Goal: Task Accomplishment & Management: Use online tool/utility

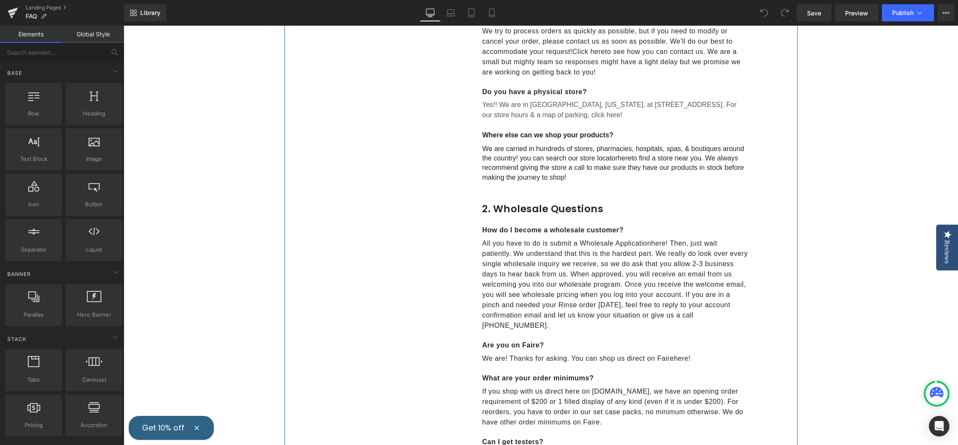
scroll to position [448, 0]
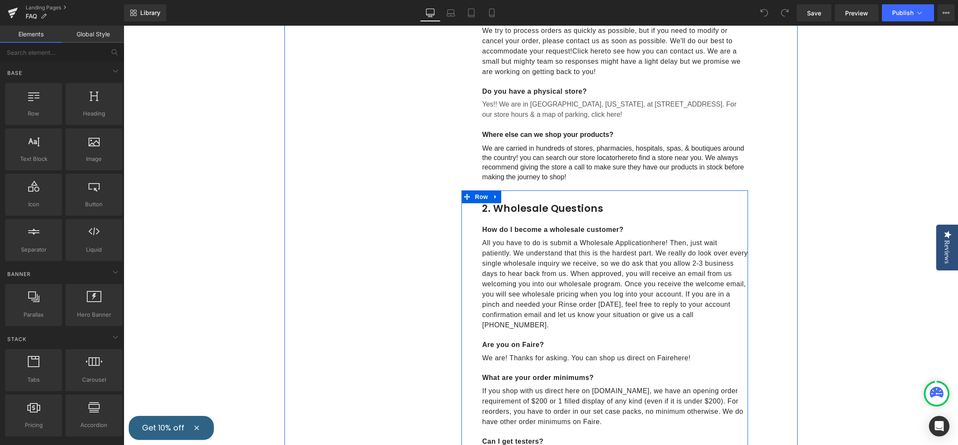
click at [496, 194] on icon at bounding box center [496, 197] width 6 height 6
click at [484, 195] on span "Row" at bounding box center [481, 196] width 17 height 13
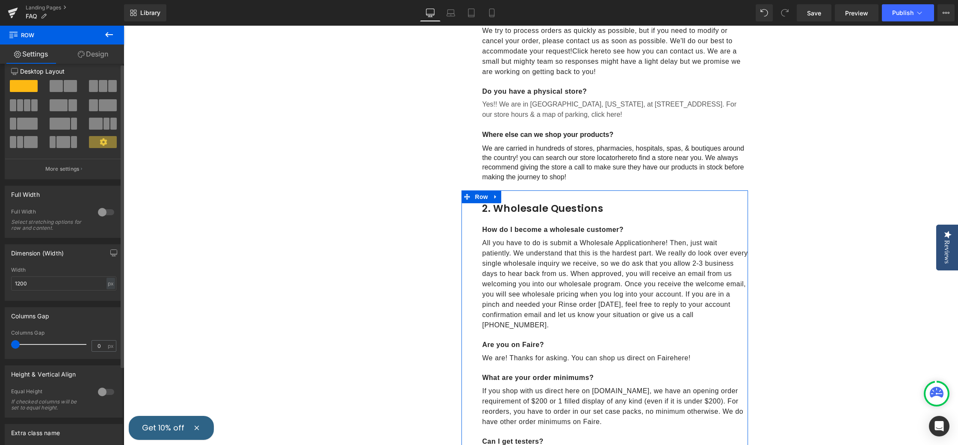
scroll to position [0, 0]
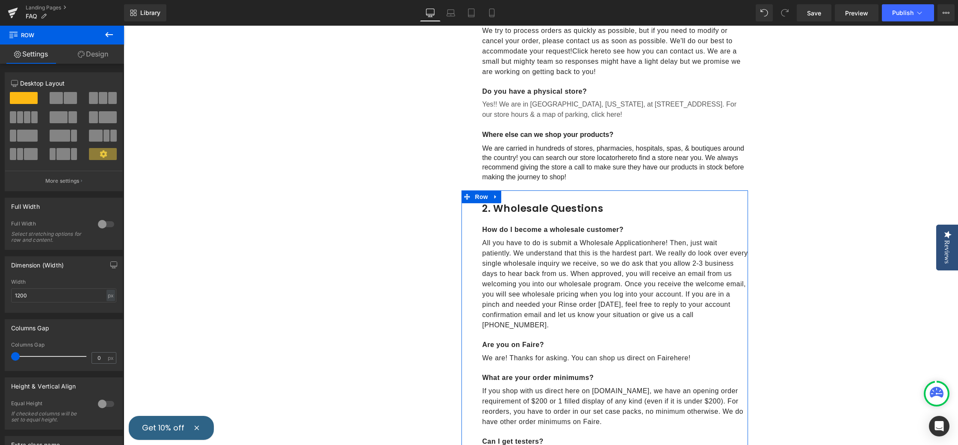
click at [92, 55] on link "Design" at bounding box center [93, 53] width 62 height 19
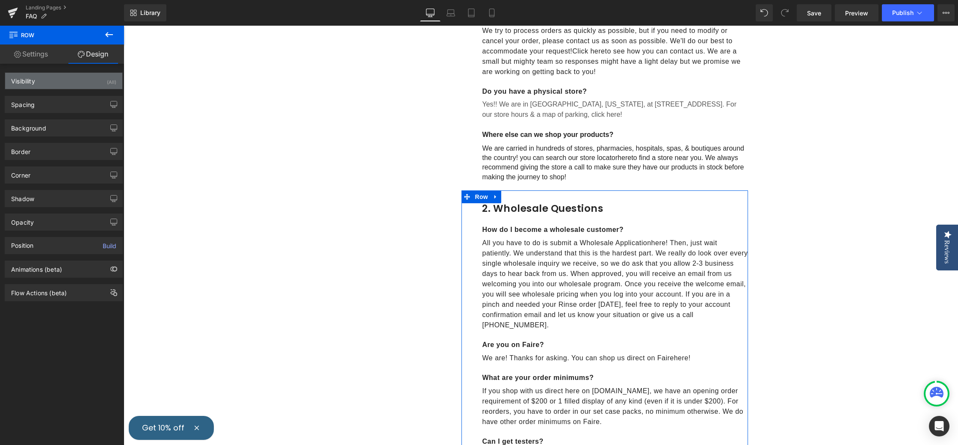
click at [48, 80] on div "Visibility (All)" at bounding box center [63, 81] width 117 height 16
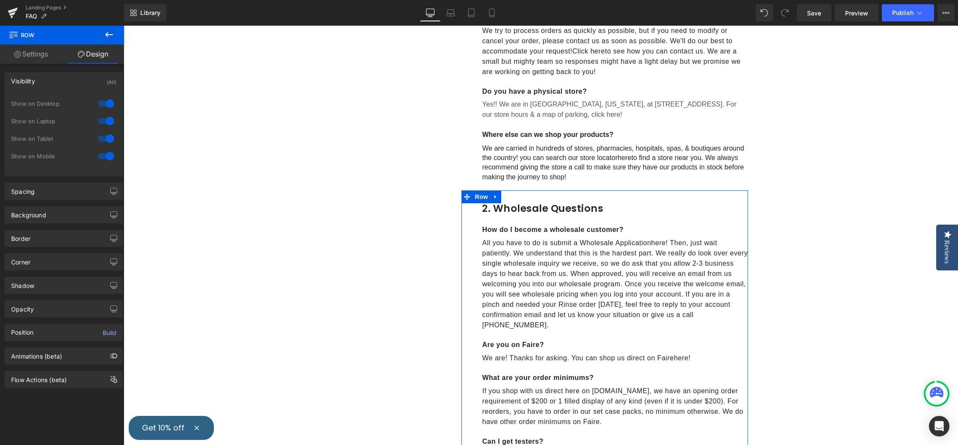
click at [31, 54] on link "Settings" at bounding box center [31, 53] width 62 height 19
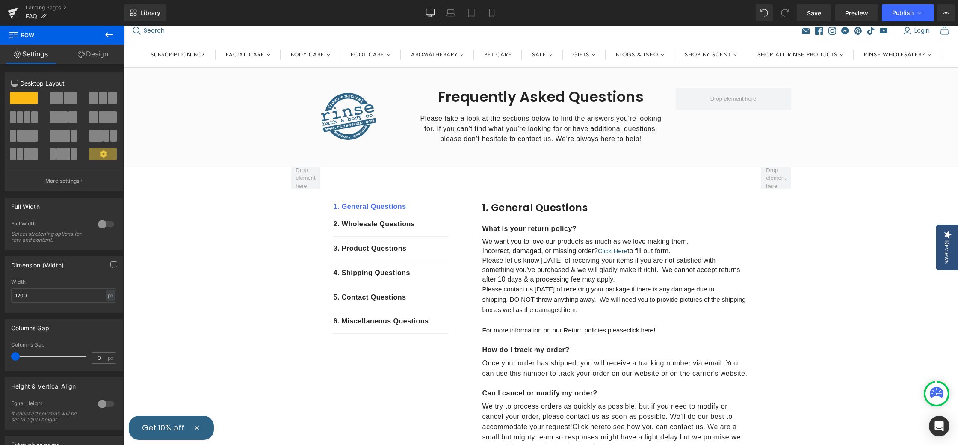
scroll to position [53, 0]
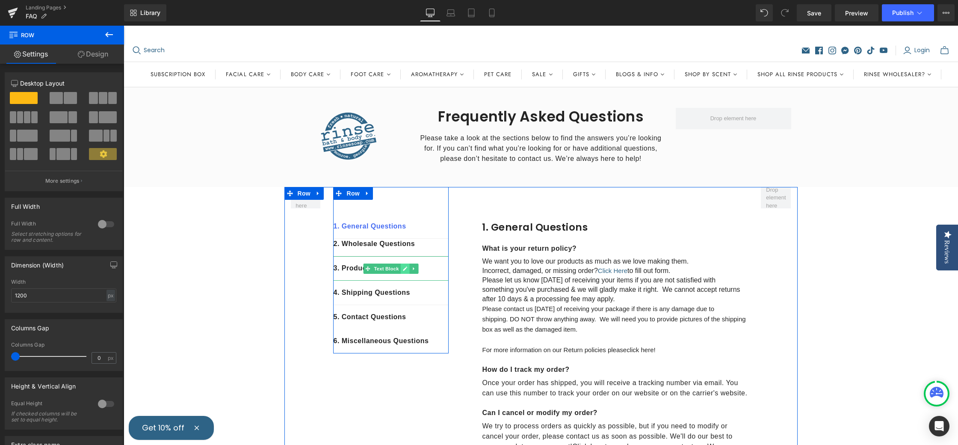
click at [407, 268] on icon at bounding box center [405, 268] width 5 height 5
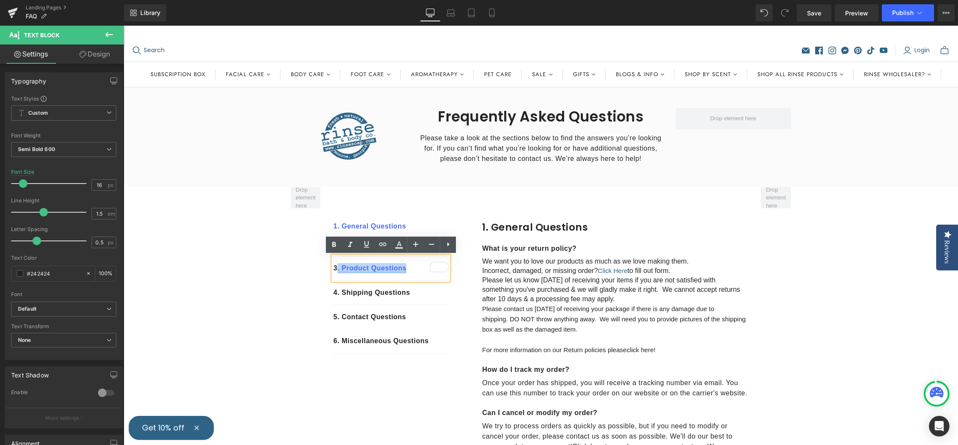
drag, startPoint x: 380, startPoint y: 268, endPoint x: 351, endPoint y: 268, distance: 29.1
click at [337, 272] on p "3 . Product Questions" at bounding box center [390, 268] width 115 height 10
click at [383, 245] on icon at bounding box center [383, 244] width 10 height 10
drag, startPoint x: 528, startPoint y: 313, endPoint x: 327, endPoint y: 284, distance: 203.0
click at [492, 0] on div "Text Color Highlight Color #333333 Edit or remove link: Edit - Unlink - Cancel" at bounding box center [479, 0] width 958 height 0
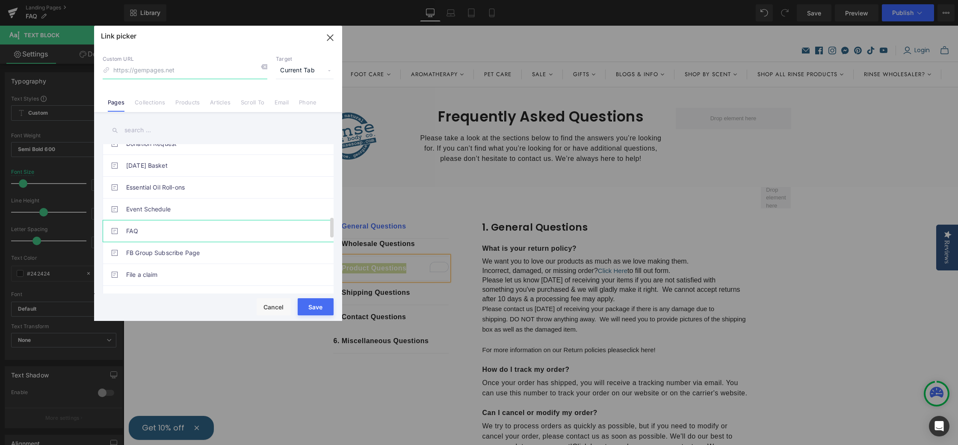
scroll to position [537, 0]
click at [181, 226] on link "FAQ" at bounding box center [220, 228] width 188 height 21
type input "/pages/faq"
drag, startPoint x: 162, startPoint y: 228, endPoint x: 172, endPoint y: 232, distance: 10.0
click at [162, 228] on link "FAQ" at bounding box center [220, 228] width 188 height 21
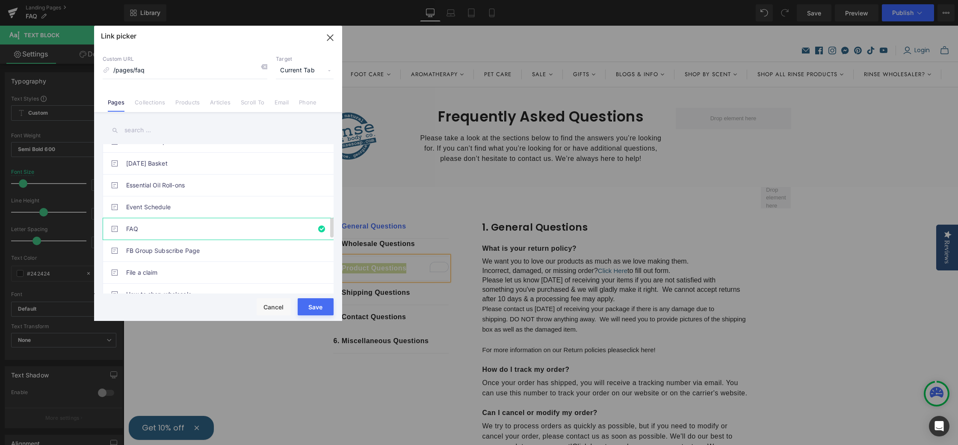
click at [317, 228] on li "FAQ" at bounding box center [220, 229] width 234 height 22
click at [273, 305] on button "Cancel" at bounding box center [274, 306] width 34 height 17
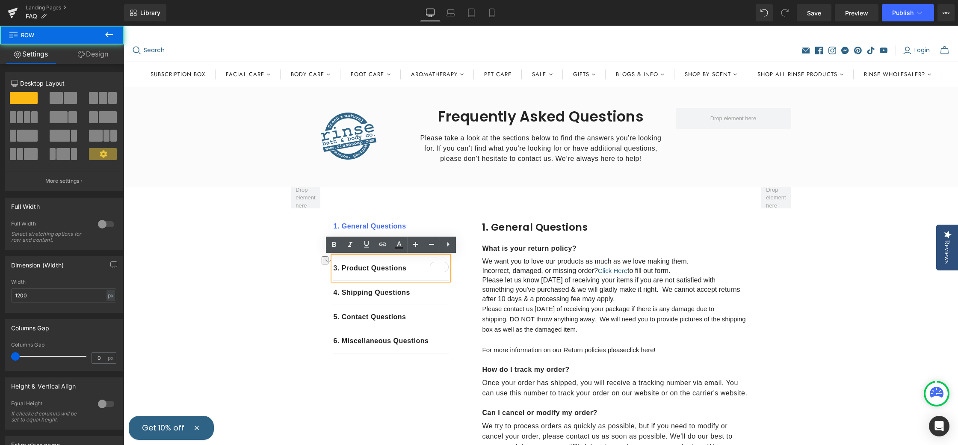
click at [430, 214] on div "1. General Questions Text Block 2. Wholesale Questions Text Block 3 . Product Q…" at bounding box center [390, 270] width 115 height 166
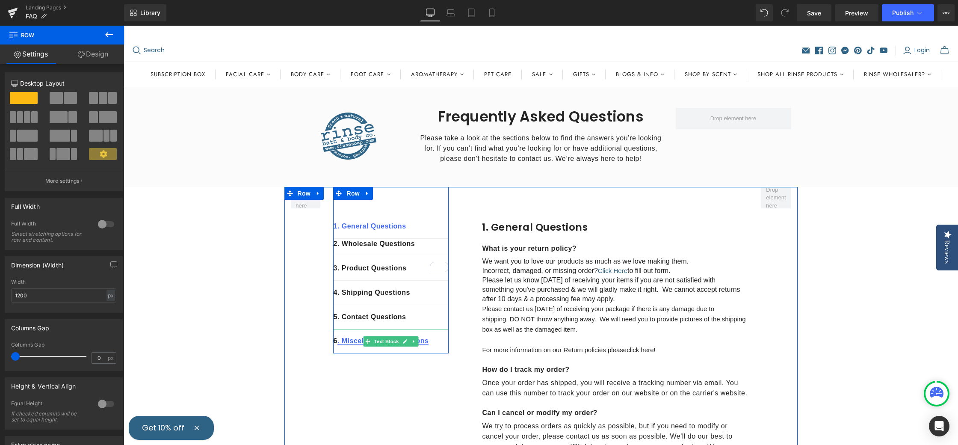
click at [357, 340] on link ". Miscellaneous Questions" at bounding box center [382, 340] width 91 height 7
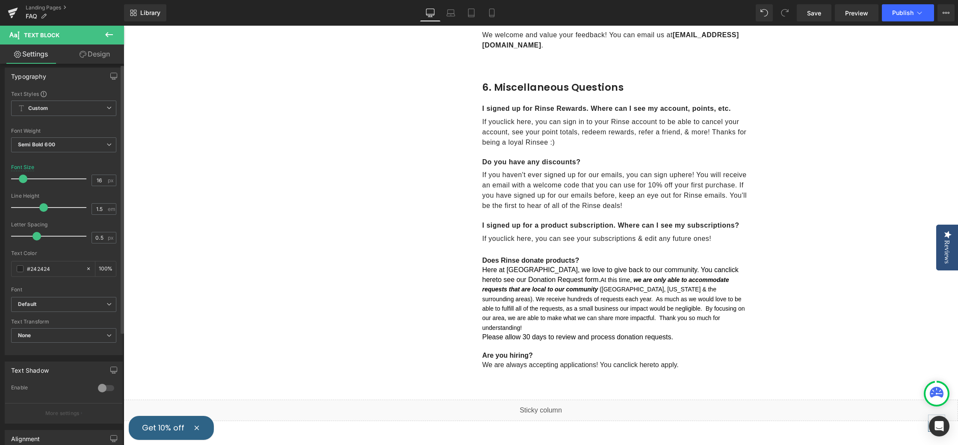
scroll to position [0, 0]
click at [97, 50] on link "Design" at bounding box center [95, 53] width 62 height 19
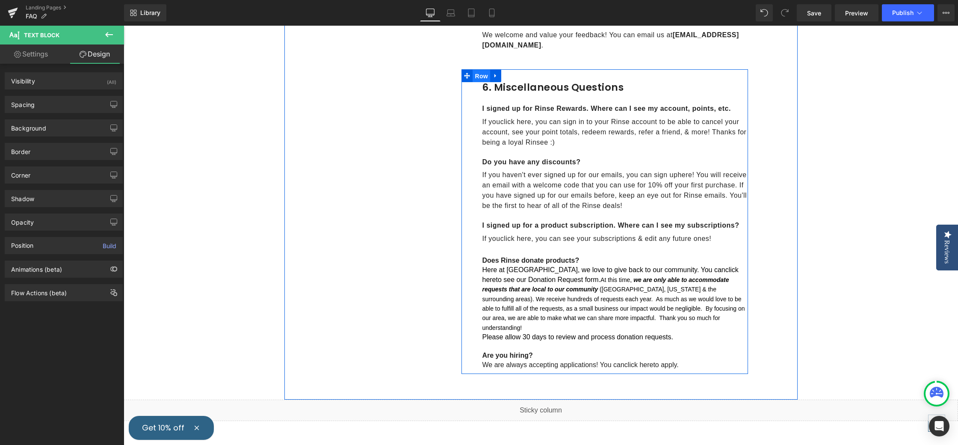
click at [479, 70] on span "Row" at bounding box center [481, 76] width 17 height 13
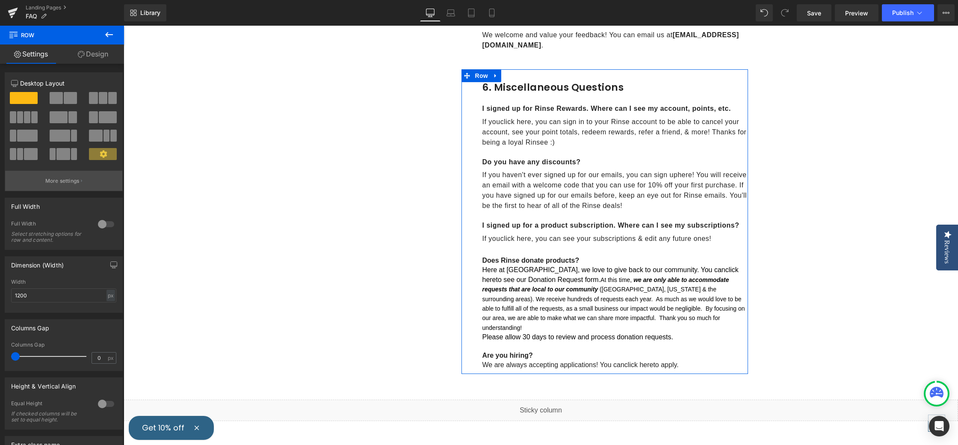
click at [61, 179] on p "More settings" at bounding box center [62, 181] width 34 height 8
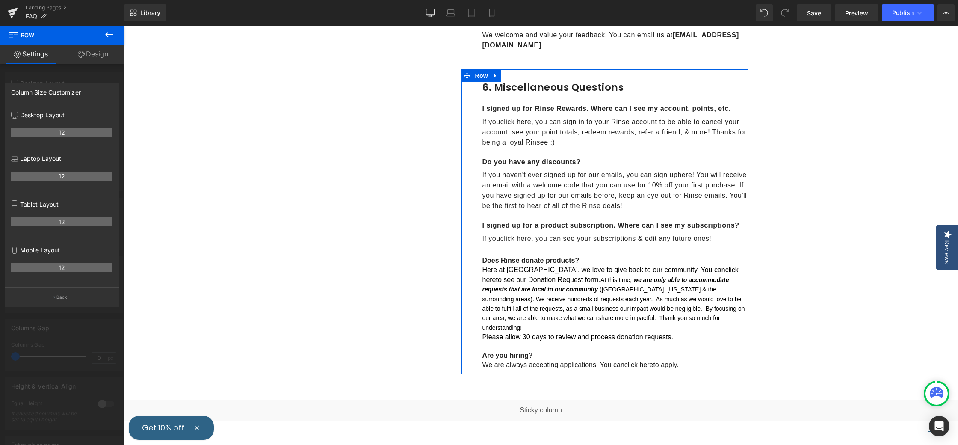
click at [59, 350] on div at bounding box center [62, 237] width 124 height 423
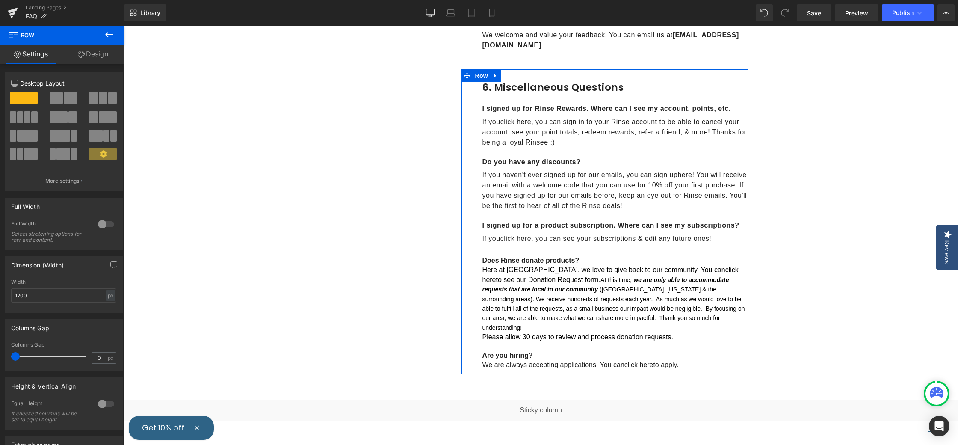
click at [89, 52] on link "Design" at bounding box center [93, 53] width 62 height 19
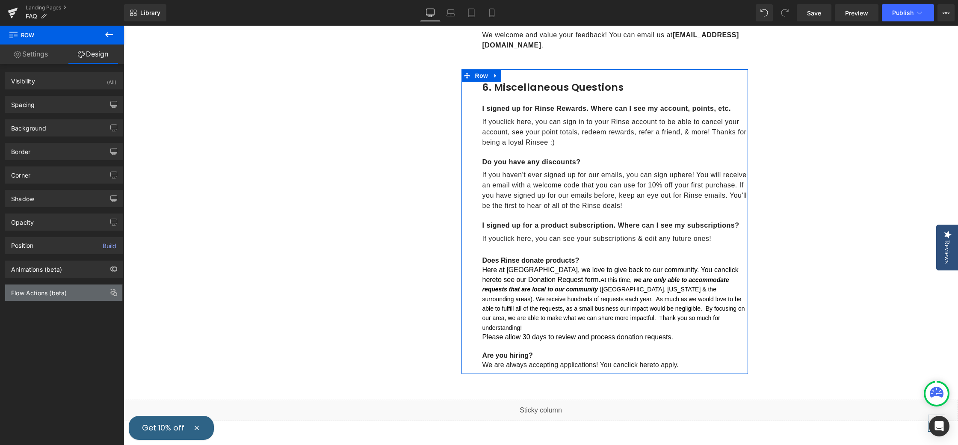
click at [70, 292] on div "Flow Actions (beta)" at bounding box center [63, 292] width 117 height 16
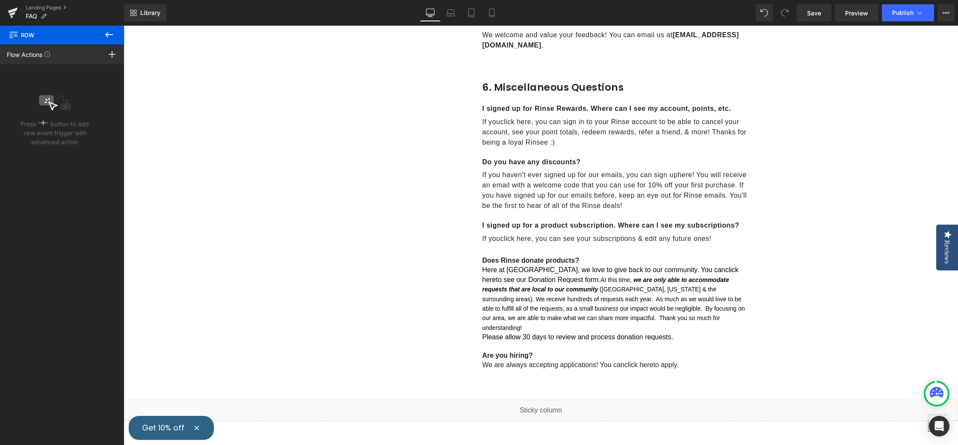
click at [109, 32] on icon at bounding box center [109, 35] width 10 height 10
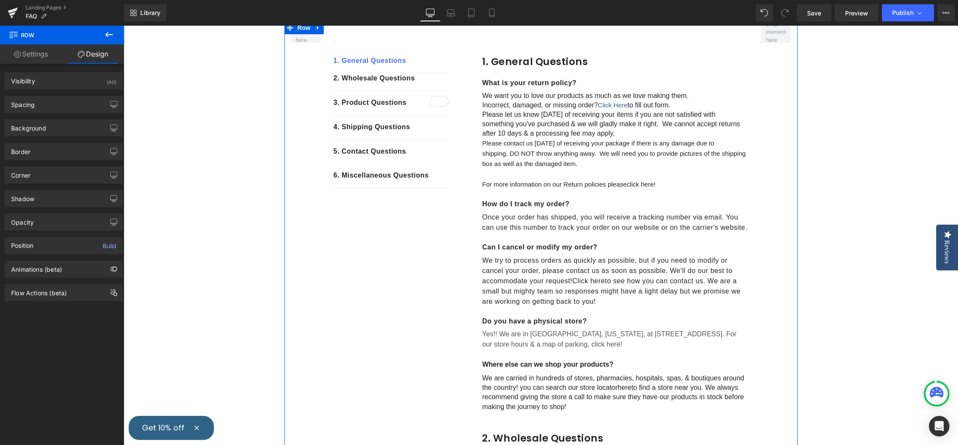
scroll to position [149, 0]
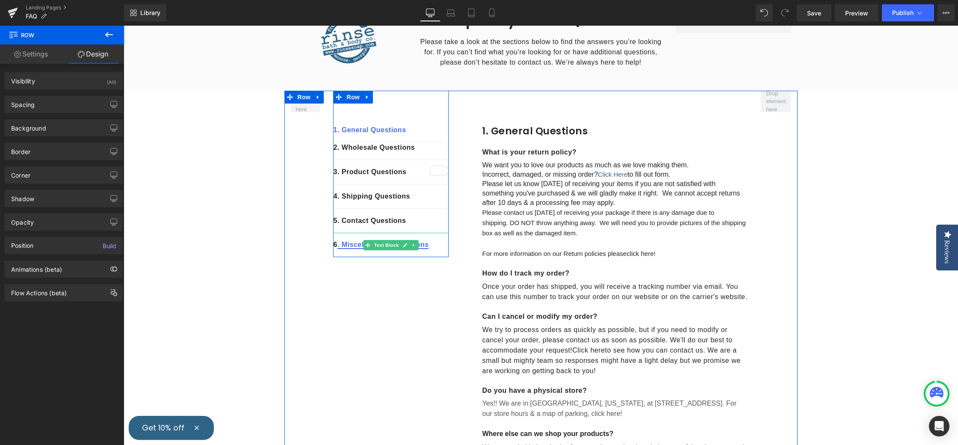
click at [406, 245] on icon at bounding box center [405, 244] width 5 height 5
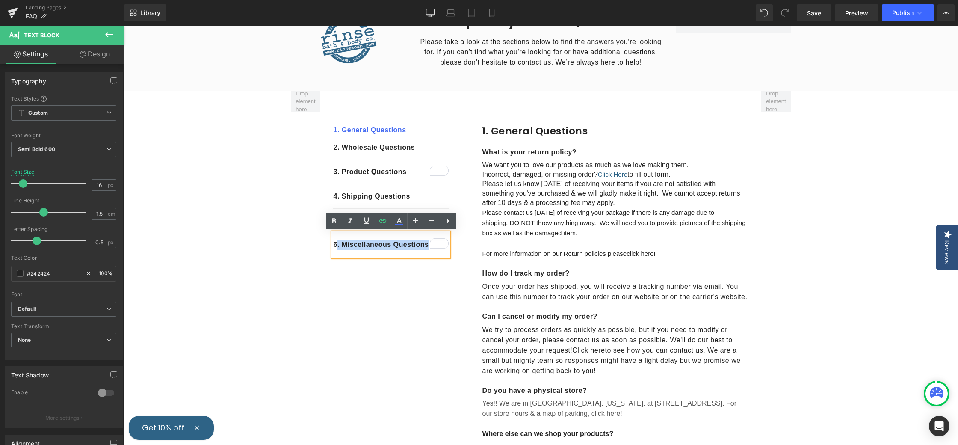
drag, startPoint x: 429, startPoint y: 246, endPoint x: 340, endPoint y: 248, distance: 88.5
click at [338, 248] on p "6 . Miscellaneous Questions" at bounding box center [390, 244] width 115 height 10
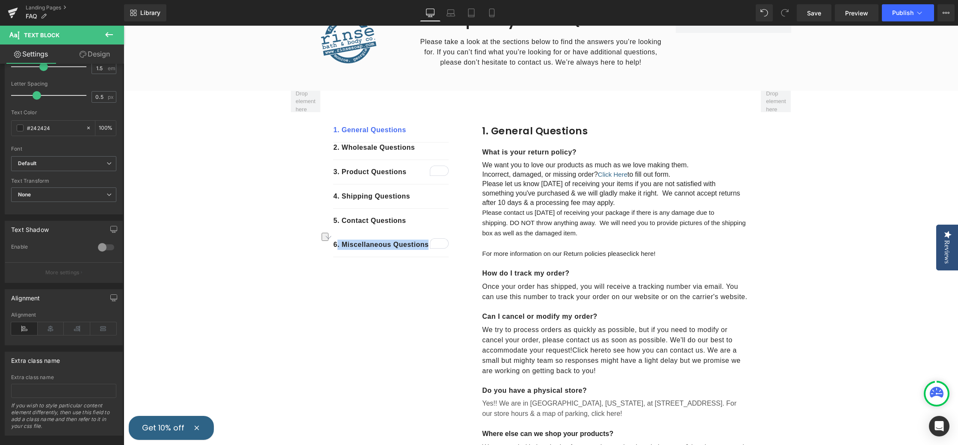
scroll to position [160, 0]
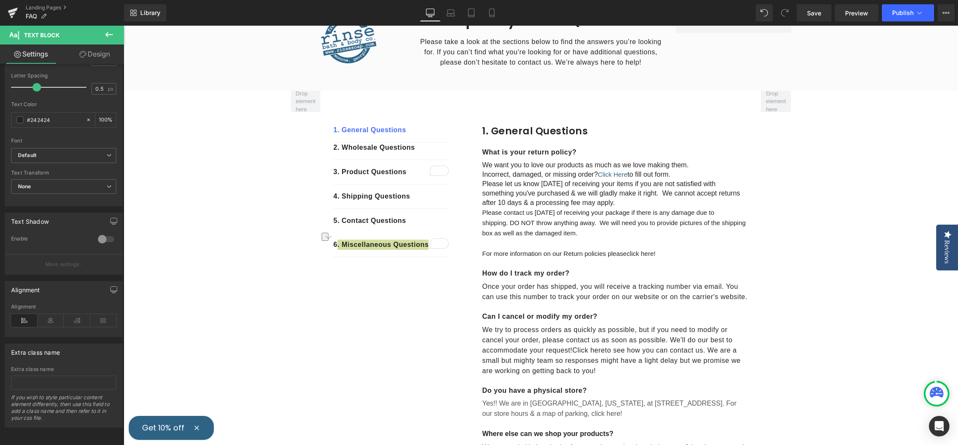
click at [96, 51] on link "Design" at bounding box center [95, 53] width 62 height 19
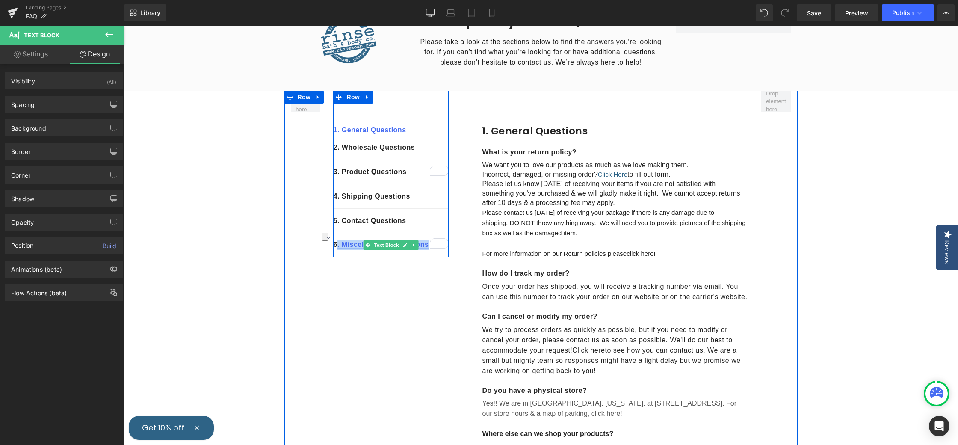
click at [405, 245] on icon at bounding box center [405, 245] width 4 height 4
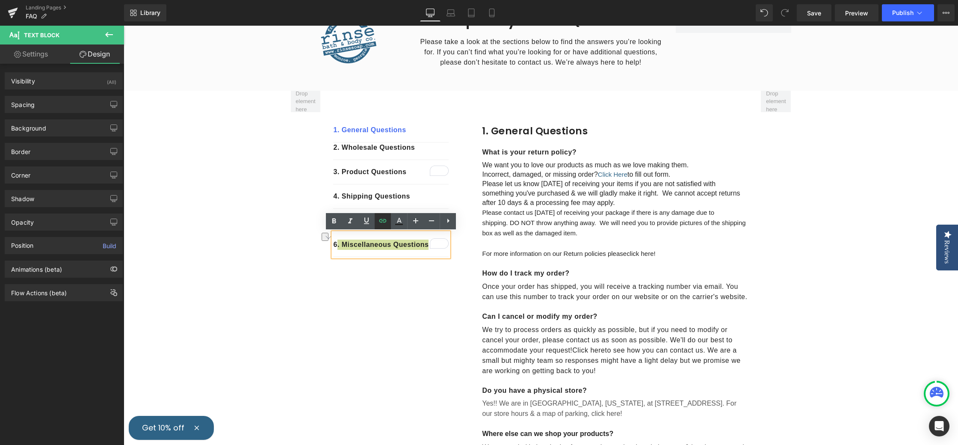
click at [385, 223] on icon at bounding box center [383, 221] width 10 height 10
click at [290, 265] on input "#r-1693250700318" at bounding box center [344, 262] width 132 height 21
click at [327, 265] on input "#r-1693250700318" at bounding box center [344, 262] width 132 height 21
click at [349, 264] on input "#r-1693250700318" at bounding box center [344, 262] width 132 height 21
click at [438, 0] on div "Text Color Highlight Color #333333 Edit or remove link: Edit - Unlink - Cancel …" at bounding box center [479, 0] width 958 height 0
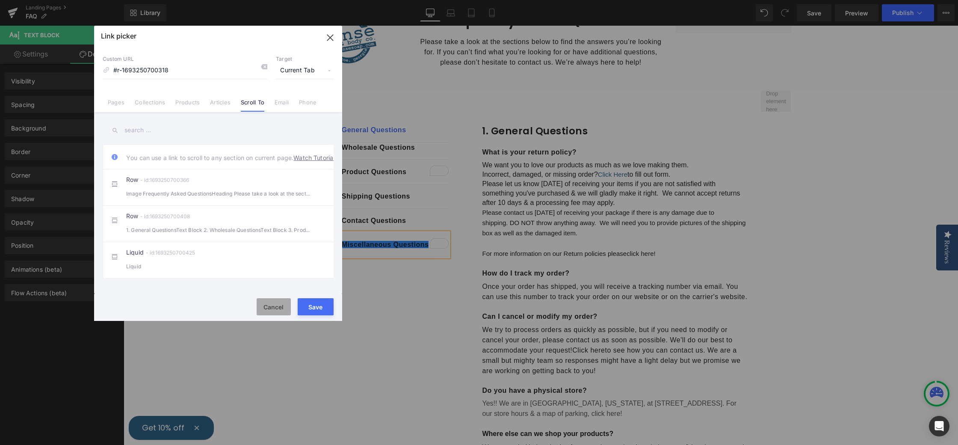
click at [271, 303] on button "Cancel" at bounding box center [274, 306] width 34 height 17
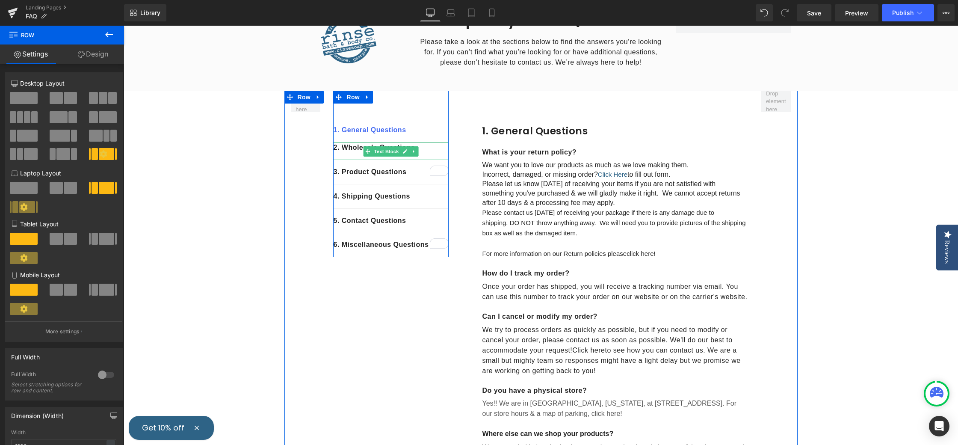
click at [404, 149] on icon at bounding box center [405, 151] width 5 height 5
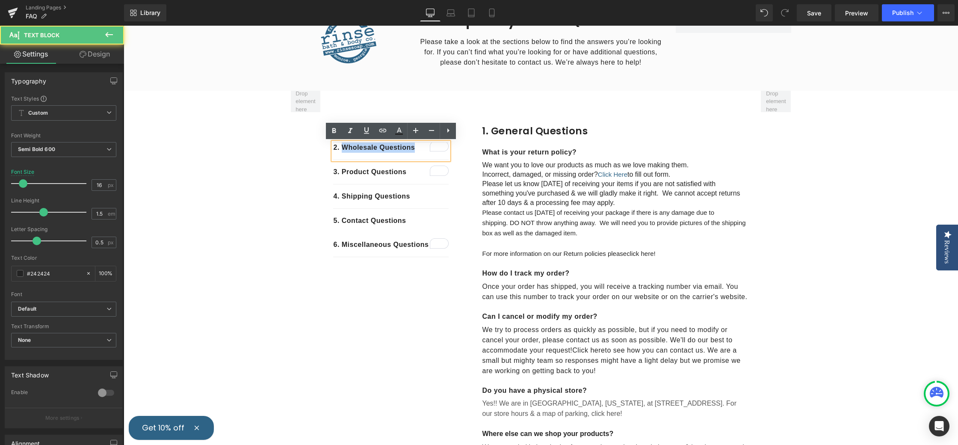
drag, startPoint x: 404, startPoint y: 150, endPoint x: 342, endPoint y: 151, distance: 61.6
click at [342, 151] on p "2. Wholesale Questions" at bounding box center [390, 147] width 115 height 10
click at [383, 130] on icon at bounding box center [382, 130] width 7 height 3
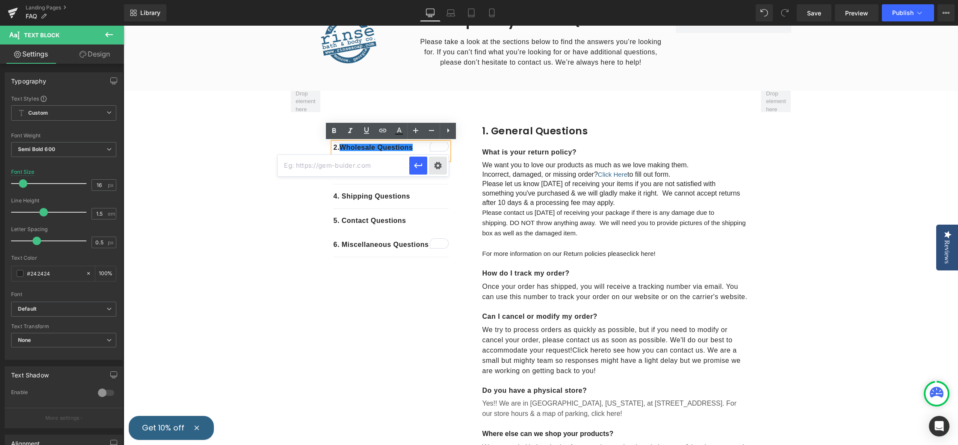
click at [439, 0] on div "Text Color Highlight Color #333333 Edit or remove link: Edit - Unlink - Cancel" at bounding box center [479, 0] width 958 height 0
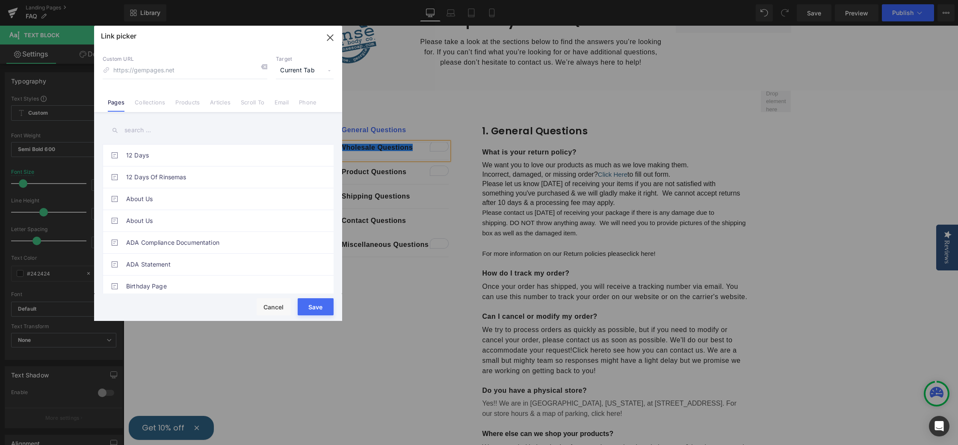
click at [250, 102] on link "Scroll To" at bounding box center [253, 105] width 24 height 13
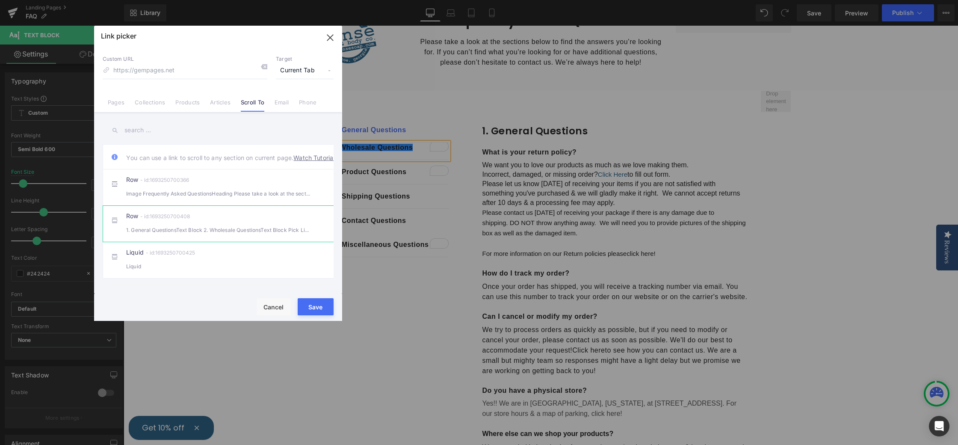
click at [211, 224] on div "Row - id:1693250700408 1. General QuestionsText Block 2. Wholesale QuestionsTex…" at bounding box center [231, 223] width 210 height 21
click at [208, 192] on div "Row - id:1693250700366 Image Frequently Asked QuestionsHeading Please take a lo…" at bounding box center [231, 187] width 210 height 21
click at [232, 230] on div "Row - id:1693250700408 1. General QuestionsText Block 2. Wholesale QuestionsTex…" at bounding box center [231, 223] width 210 height 21
type input "#r-1693250700408"
click at [194, 128] on input "text" at bounding box center [218, 130] width 231 height 19
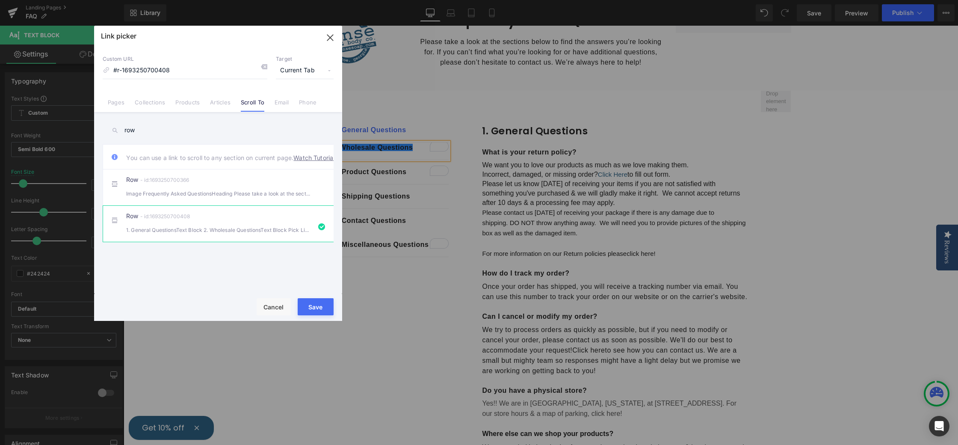
type input "row"
click at [314, 310] on button "Save" at bounding box center [316, 306] width 36 height 17
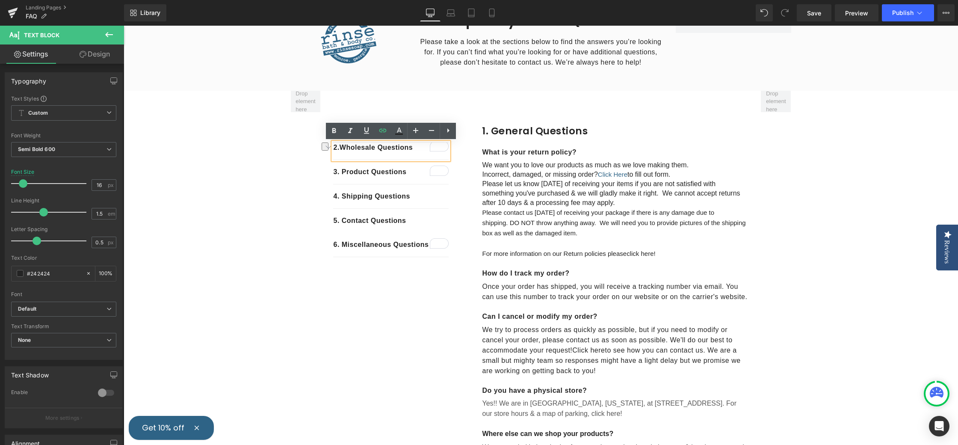
click at [412, 93] on div "1. General Questions Text Block 2. Wholesale Questions Text Block 3 . Product Q…" at bounding box center [390, 174] width 115 height 166
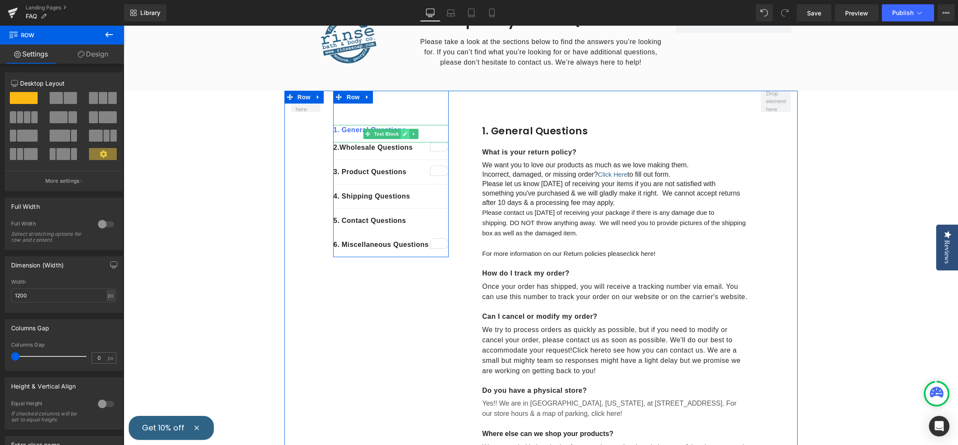
click at [405, 133] on icon at bounding box center [405, 134] width 4 height 4
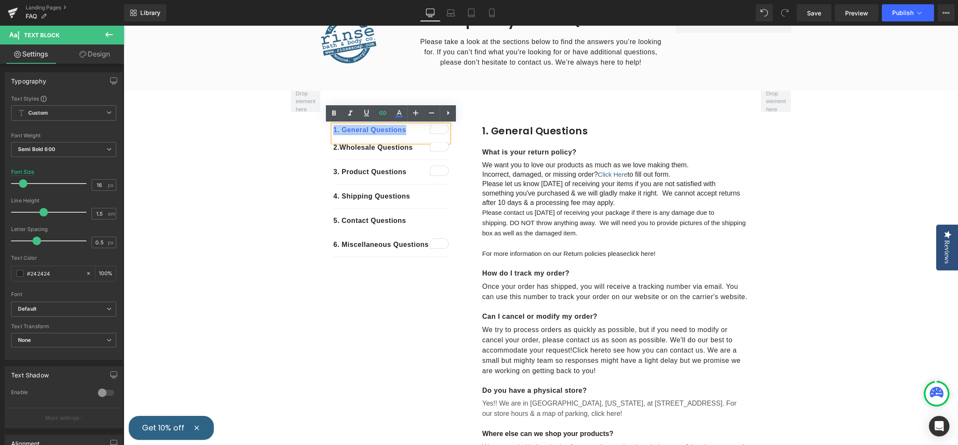
drag, startPoint x: 409, startPoint y: 130, endPoint x: 334, endPoint y: 131, distance: 75.3
click at [333, 131] on p "1. General Questions" at bounding box center [390, 130] width 115 height 10
click at [383, 112] on icon at bounding box center [383, 113] width 10 height 10
click at [401, 148] on input "#r-1693250700380" at bounding box center [396, 147] width 132 height 21
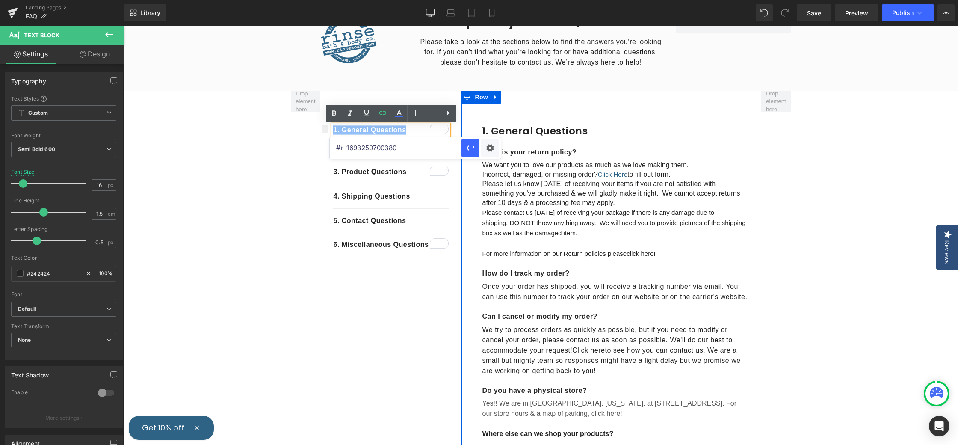
click at [470, 88] on div "Image Frequently Asked Questions Heading Please take a look at the sections bel…" at bounding box center [540, 41] width 513 height 100
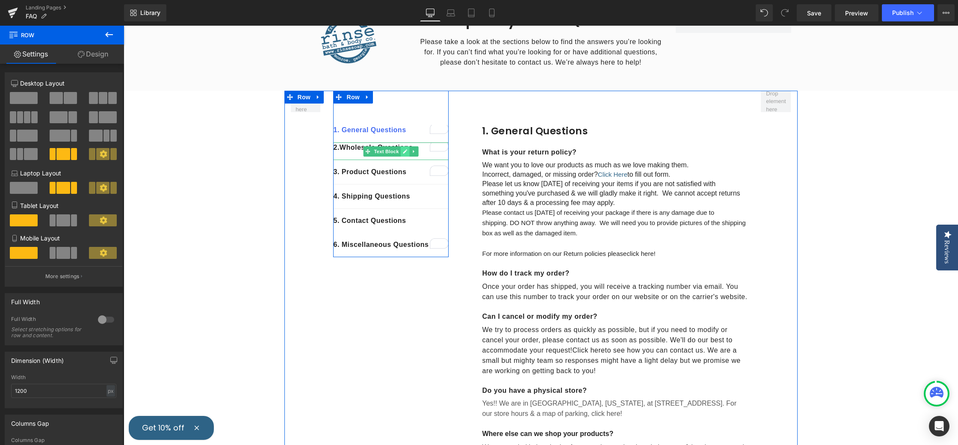
click at [406, 151] on icon at bounding box center [405, 151] width 5 height 5
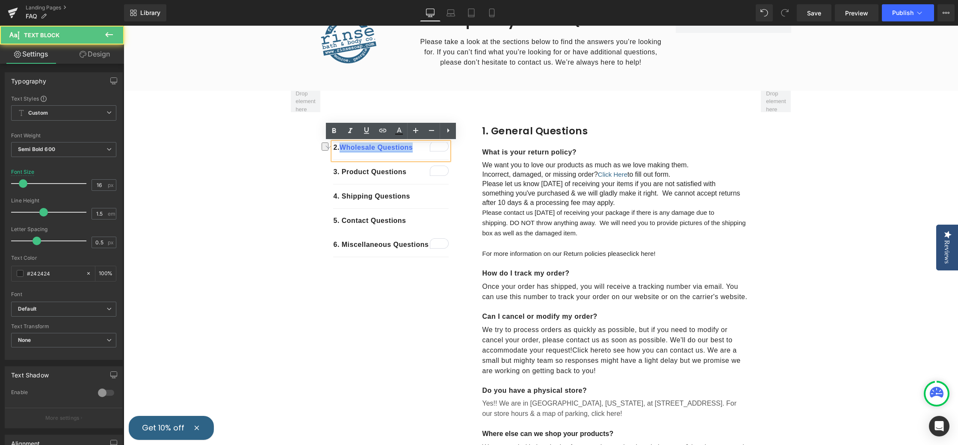
drag, startPoint x: 405, startPoint y: 146, endPoint x: 348, endPoint y: 148, distance: 56.9
click at [342, 149] on p "2. Wholesale Questions" at bounding box center [390, 147] width 115 height 10
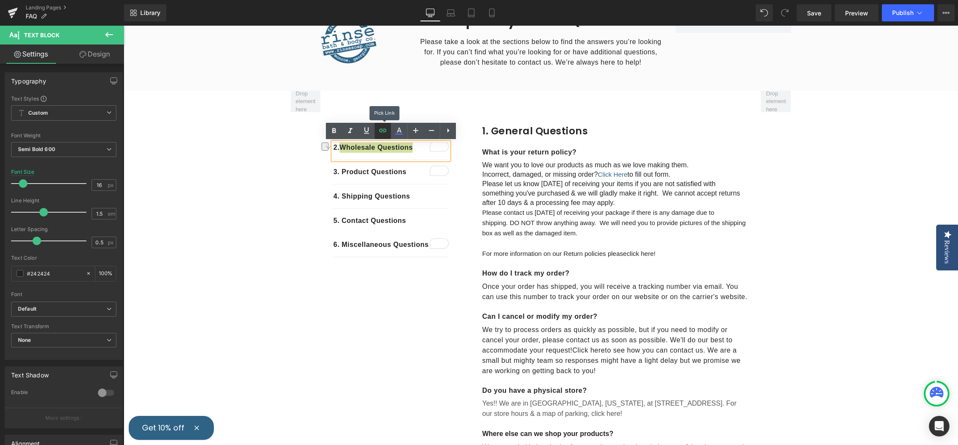
click at [382, 132] on icon at bounding box center [383, 130] width 10 height 10
click at [438, 0] on div "Text Color Highlight Color #333333 Edit or remove link: Edit - Unlink - Cancel …" at bounding box center [479, 0] width 958 height 0
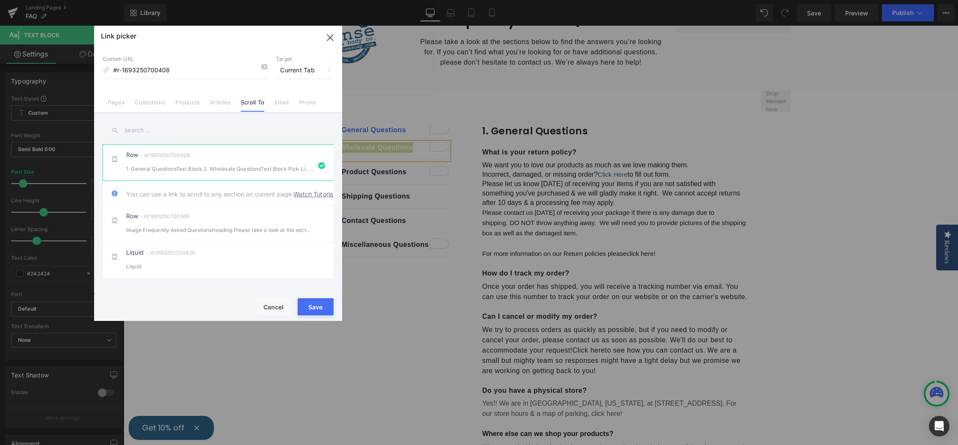
click at [293, 198] on link "Watch Tutorial" at bounding box center [313, 193] width 41 height 9
click at [331, 34] on icon "button" at bounding box center [330, 38] width 14 height 14
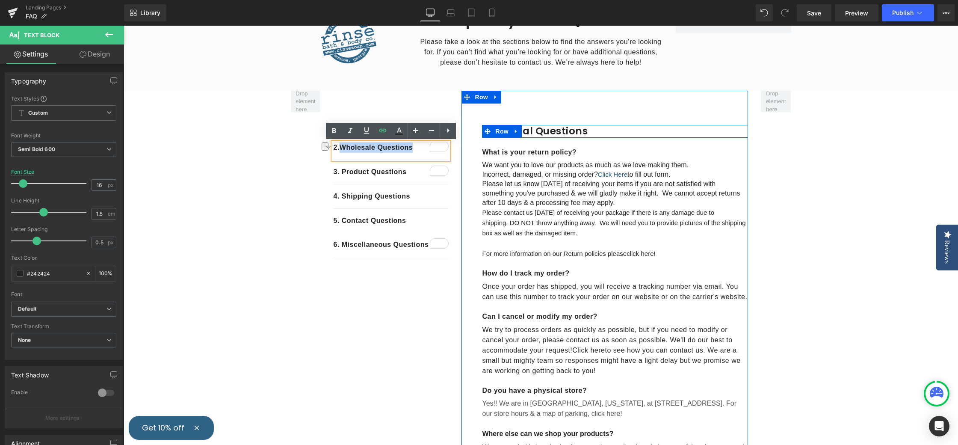
click at [516, 131] on icon at bounding box center [516, 132] width 2 height 4
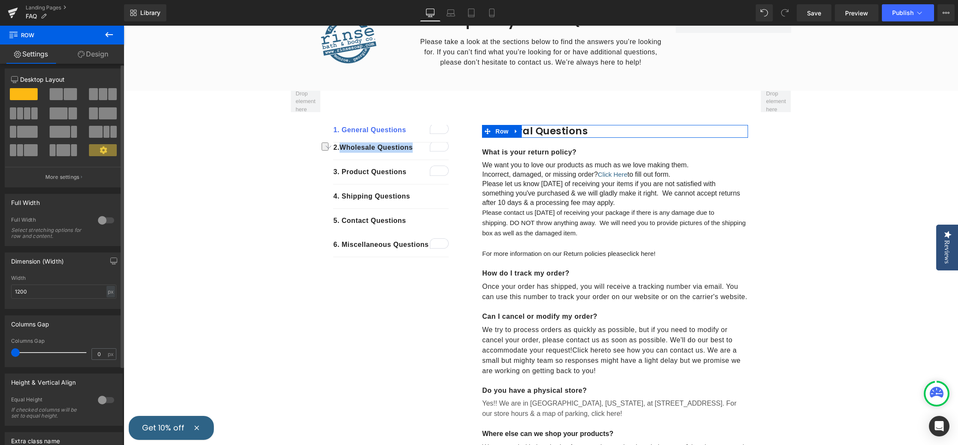
scroll to position [0, 0]
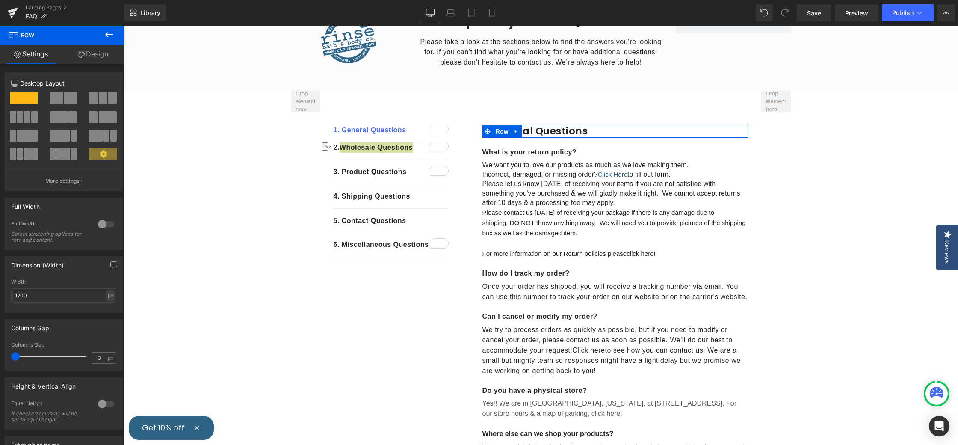
click at [91, 55] on link "Design" at bounding box center [93, 53] width 62 height 19
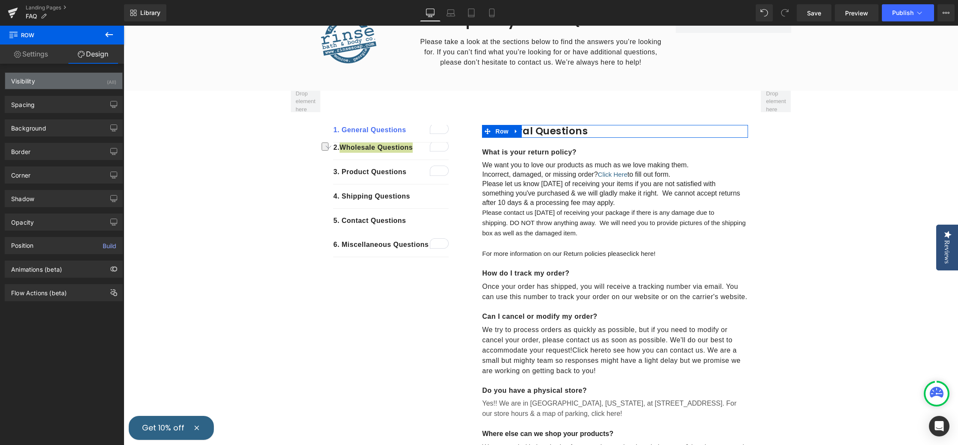
click at [61, 81] on div "Visibility (All)" at bounding box center [63, 81] width 117 height 16
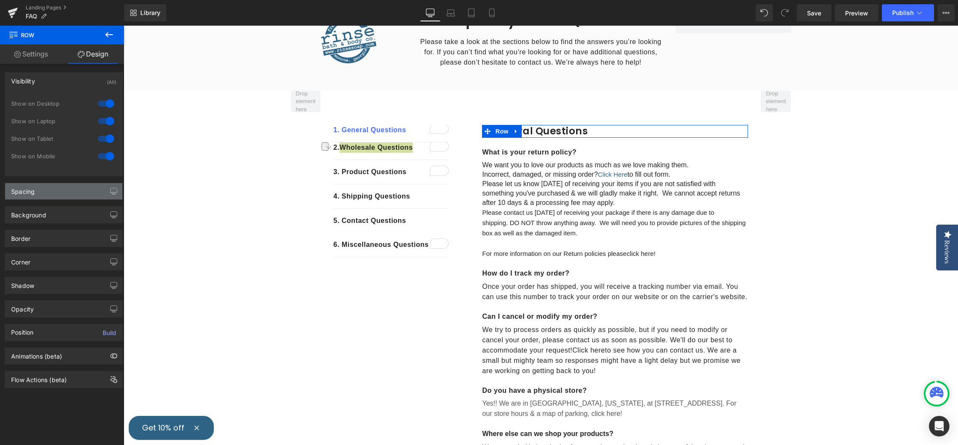
click at [57, 189] on div "Spacing" at bounding box center [63, 191] width 117 height 16
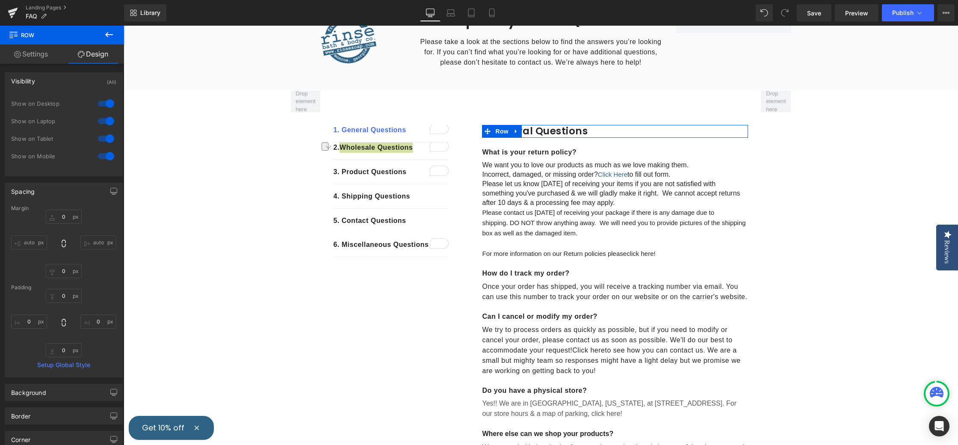
click at [56, 192] on div "Spacing" at bounding box center [63, 191] width 117 height 16
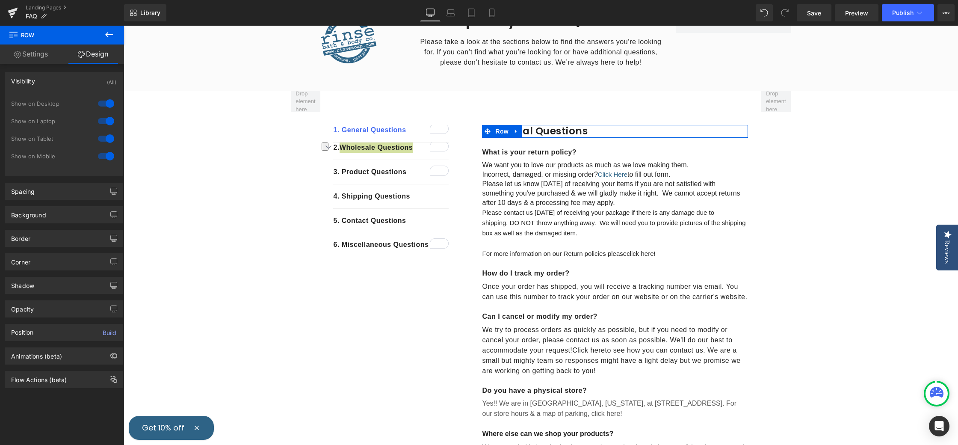
click at [62, 78] on div "Visibility (All)" at bounding box center [63, 81] width 117 height 16
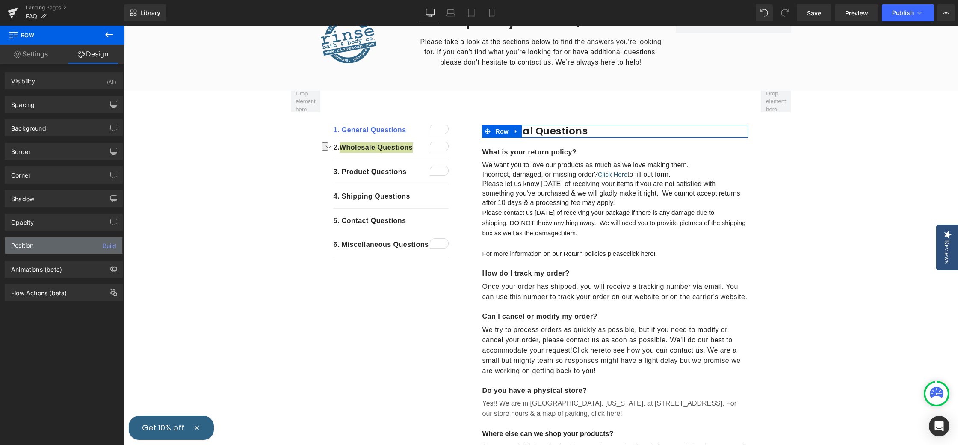
click at [48, 245] on div "Position Build" at bounding box center [63, 245] width 117 height 16
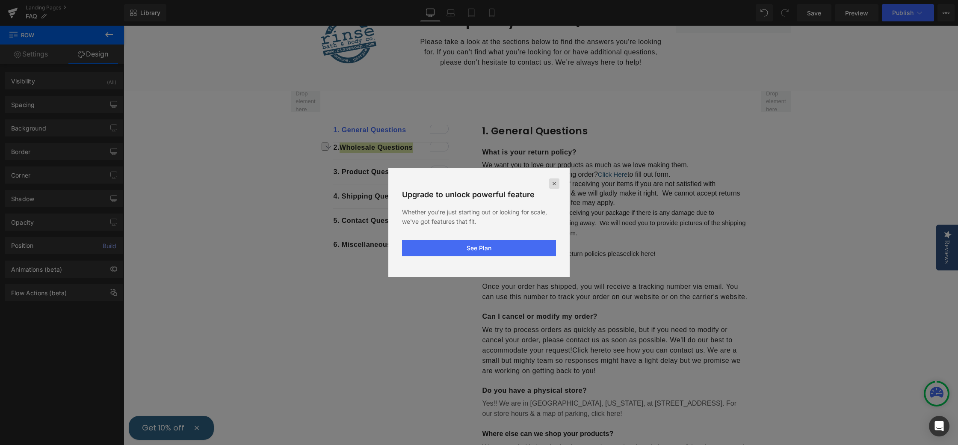
click at [555, 180] on div at bounding box center [554, 183] width 10 height 10
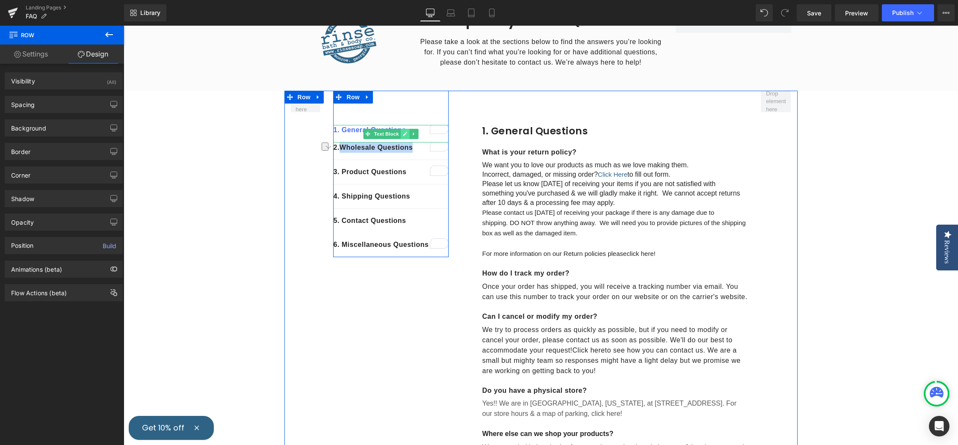
click at [405, 132] on icon at bounding box center [405, 133] width 5 height 5
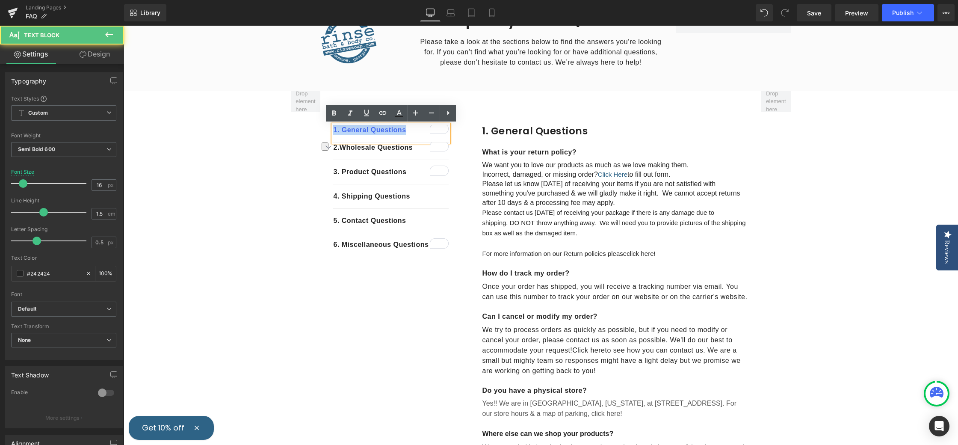
drag, startPoint x: 397, startPoint y: 130, endPoint x: 325, endPoint y: 133, distance: 72.3
click at [382, 113] on icon at bounding box center [383, 113] width 10 height 10
type input "#r-1693250700380"
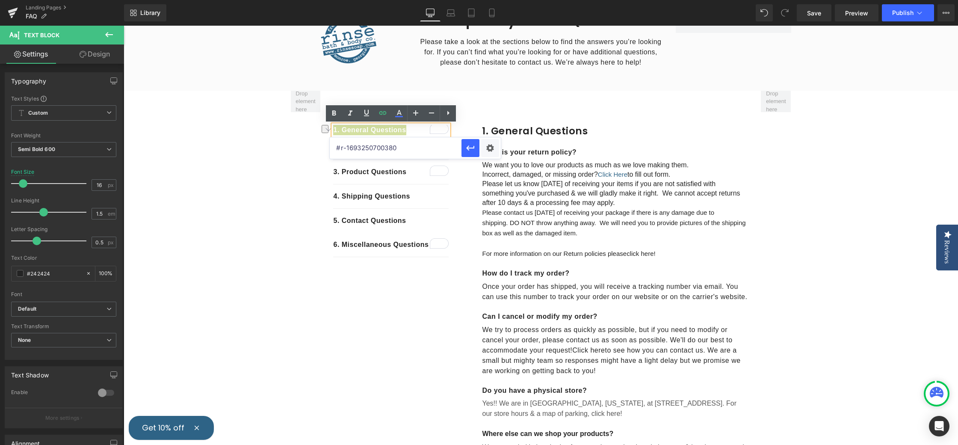
click at [415, 147] on input "#r-1693250700380" at bounding box center [396, 147] width 132 height 21
drag, startPoint x: 547, startPoint y: 173, endPoint x: 308, endPoint y: 149, distance: 240.2
click at [493, 0] on div "Text Color Highlight Color #333333 Edit or remove link: Edit - Unlink - Cancel" at bounding box center [479, 0] width 958 height 0
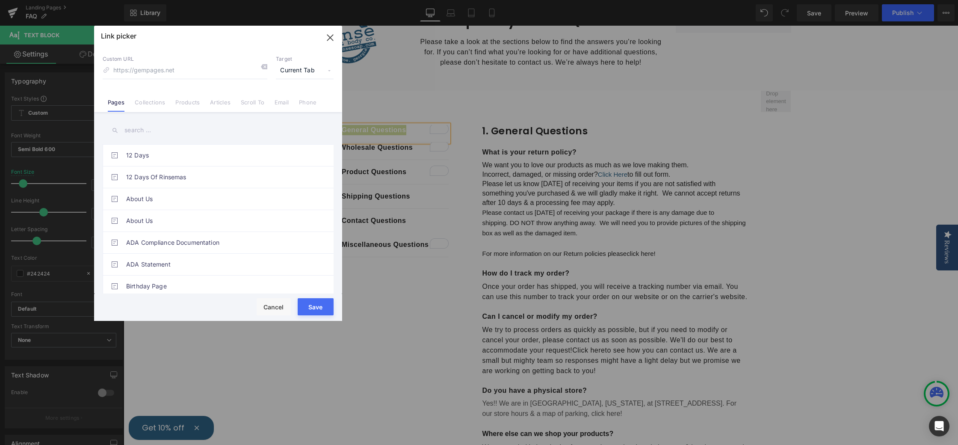
click at [254, 103] on link "Scroll To" at bounding box center [253, 105] width 24 height 13
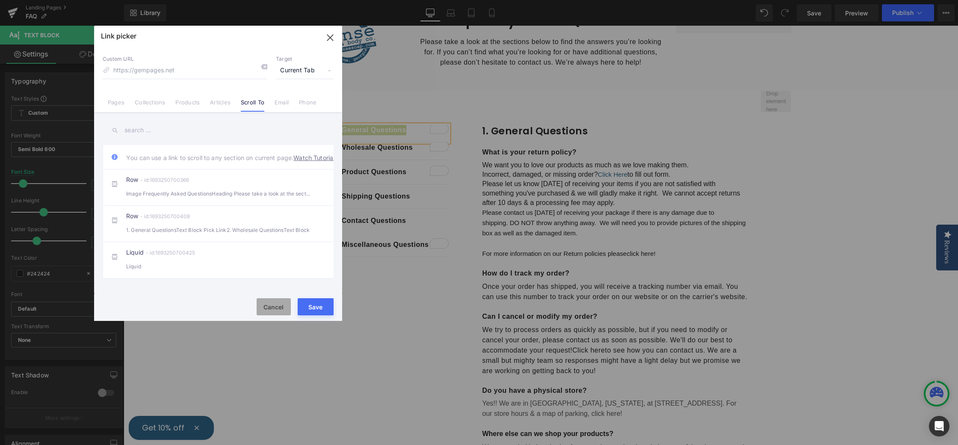
click at [277, 305] on button "Cancel" at bounding box center [274, 306] width 34 height 17
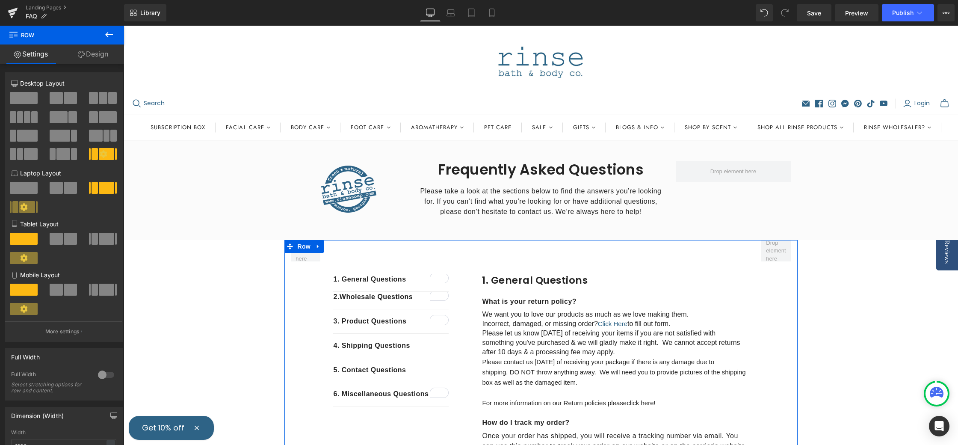
click at [319, 244] on icon at bounding box center [318, 246] width 6 height 6
click at [304, 260] on span at bounding box center [305, 251] width 26 height 28
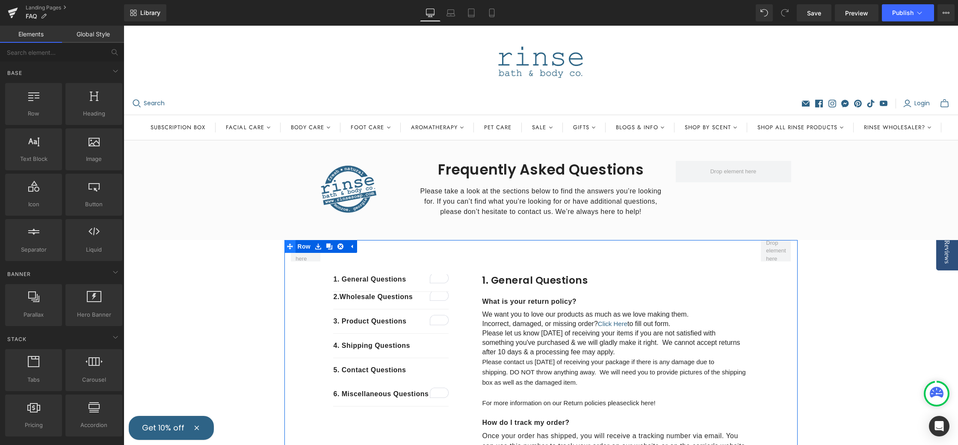
click at [289, 246] on icon at bounding box center [290, 246] width 6 height 6
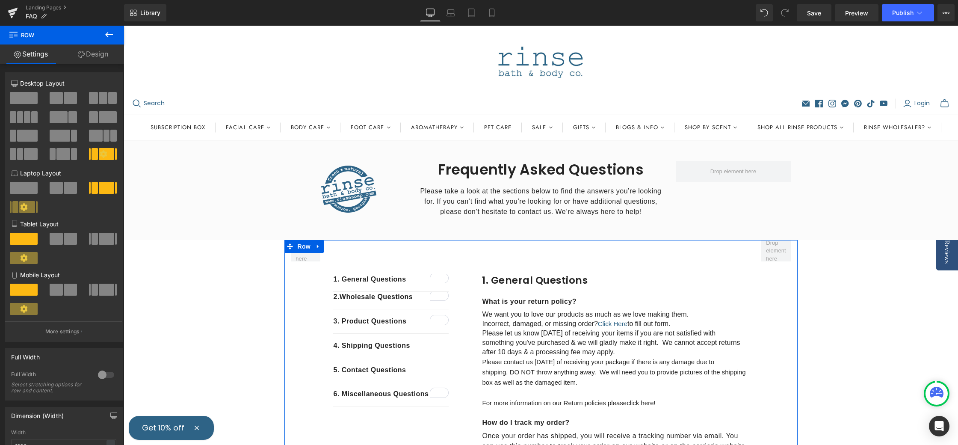
click at [23, 135] on span at bounding box center [27, 136] width 21 height 12
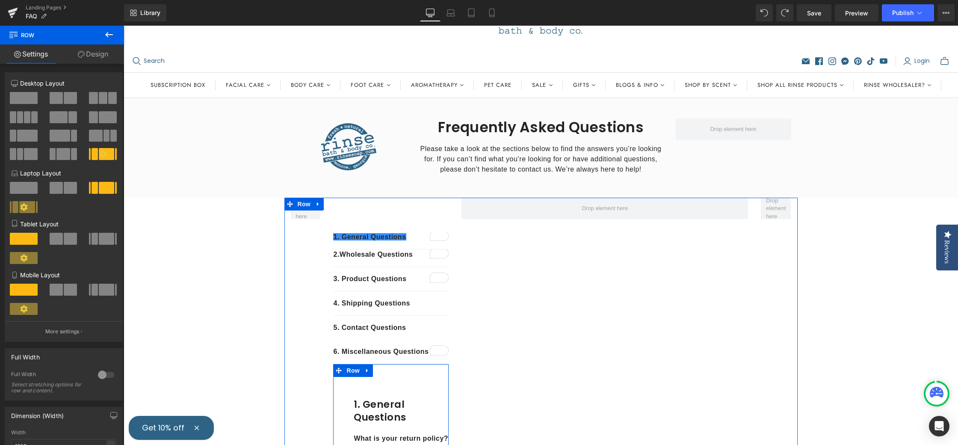
scroll to position [38, 0]
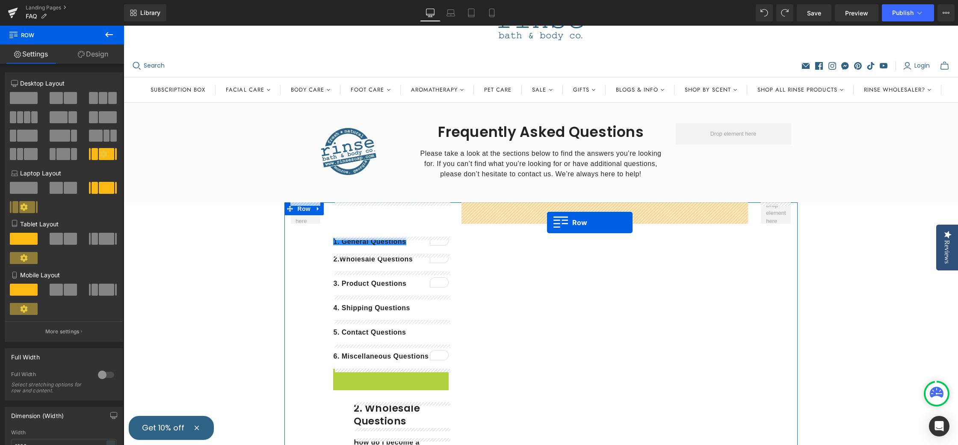
drag, startPoint x: 337, startPoint y: 374, endPoint x: 547, endPoint y: 222, distance: 258.5
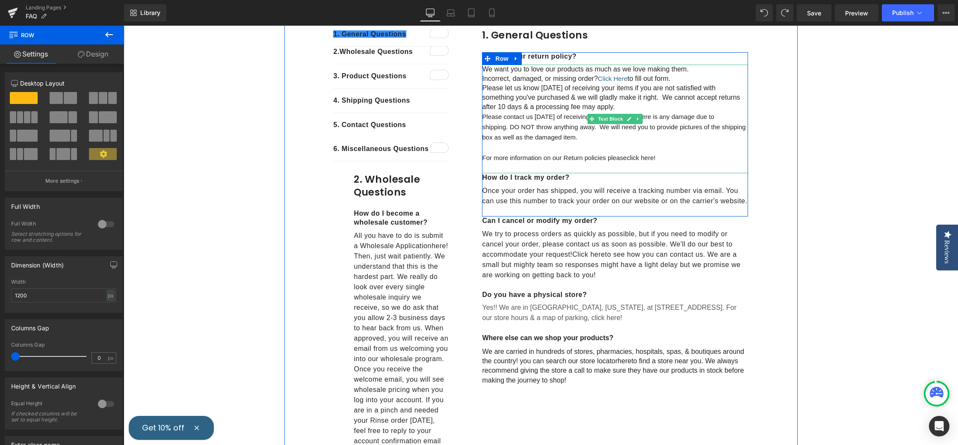
scroll to position [281, 0]
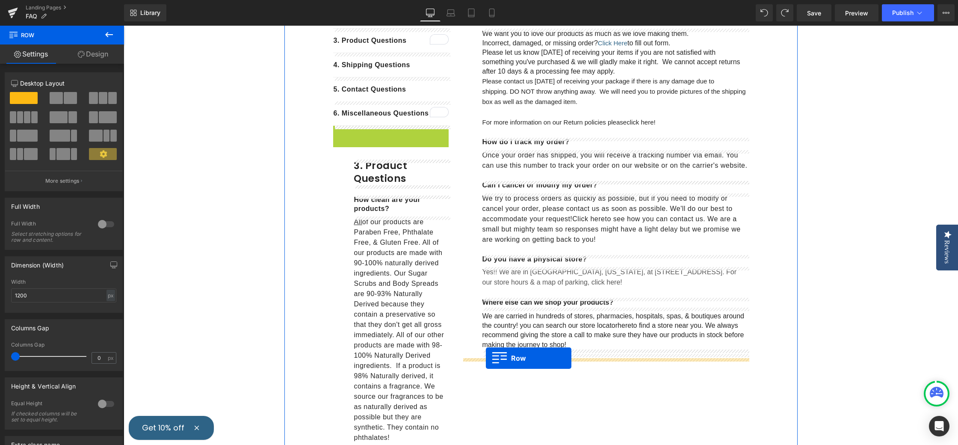
drag, startPoint x: 345, startPoint y: 138, endPoint x: 486, endPoint y: 357, distance: 260.6
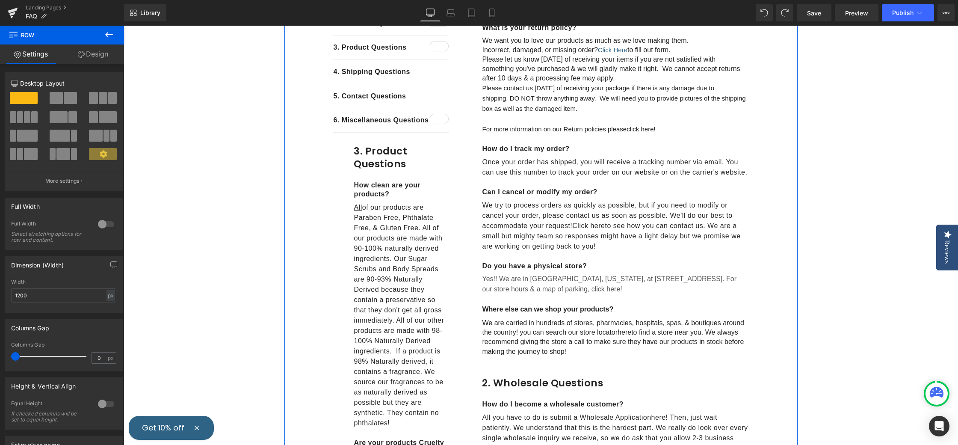
scroll to position [269, 0]
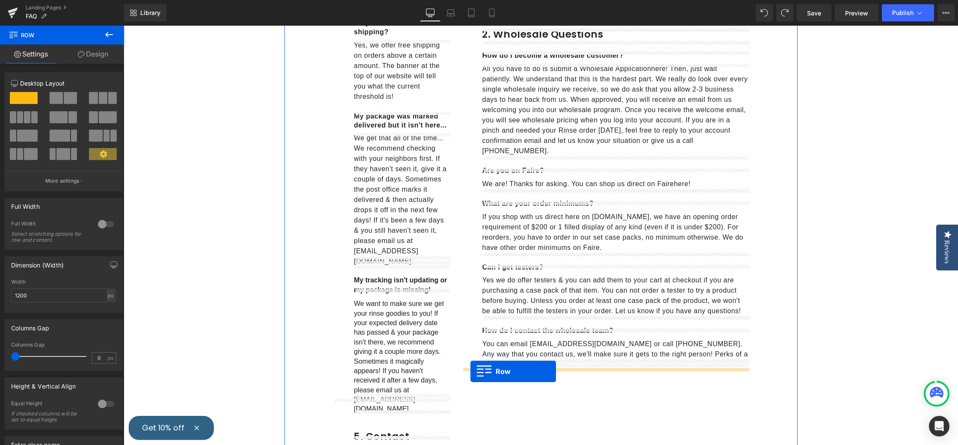
drag, startPoint x: 338, startPoint y: 144, endPoint x: 497, endPoint y: 363, distance: 270.3
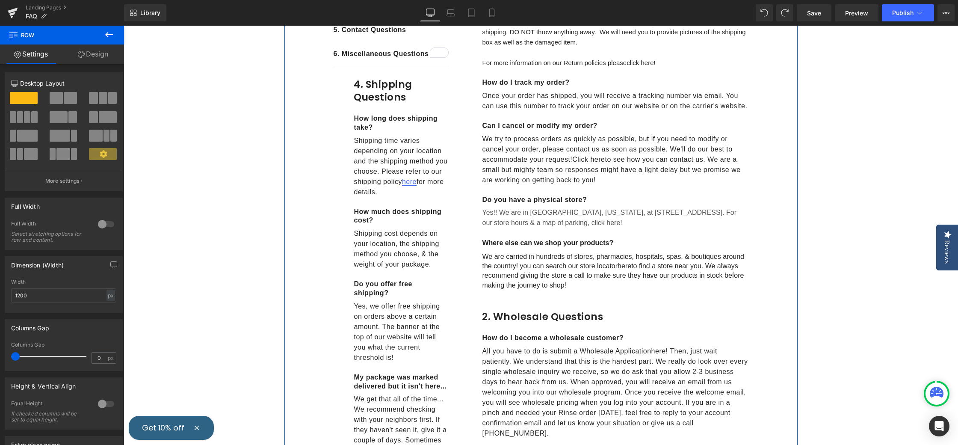
scroll to position [334, 0]
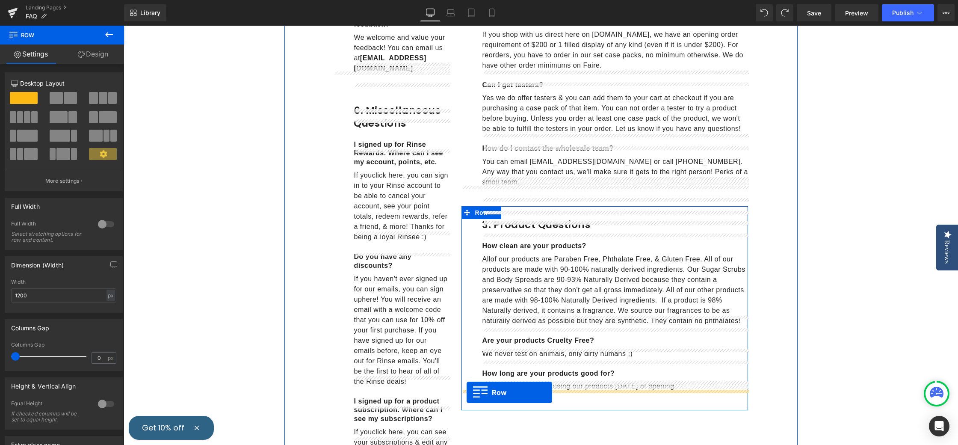
drag, startPoint x: 338, startPoint y: 78, endPoint x: 485, endPoint y: 389, distance: 344.1
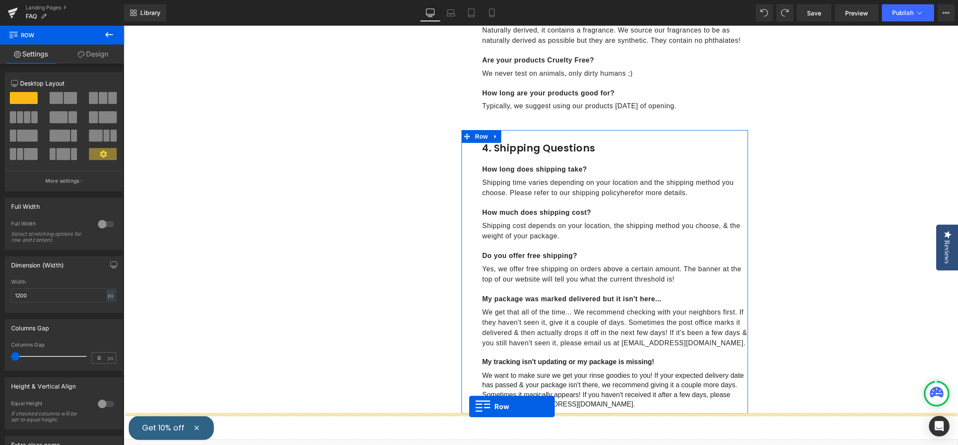
scroll to position [1092, 0]
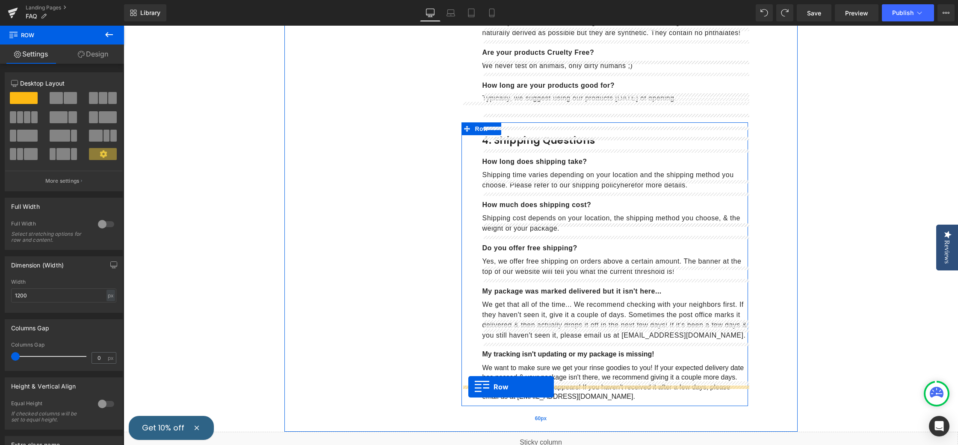
drag, startPoint x: 339, startPoint y: 204, endPoint x: 468, endPoint y: 387, distance: 223.3
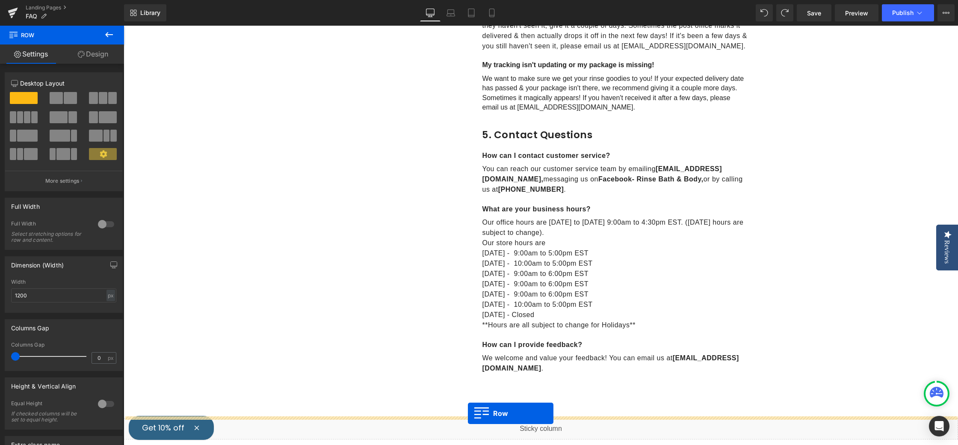
scroll to position [1382, 0]
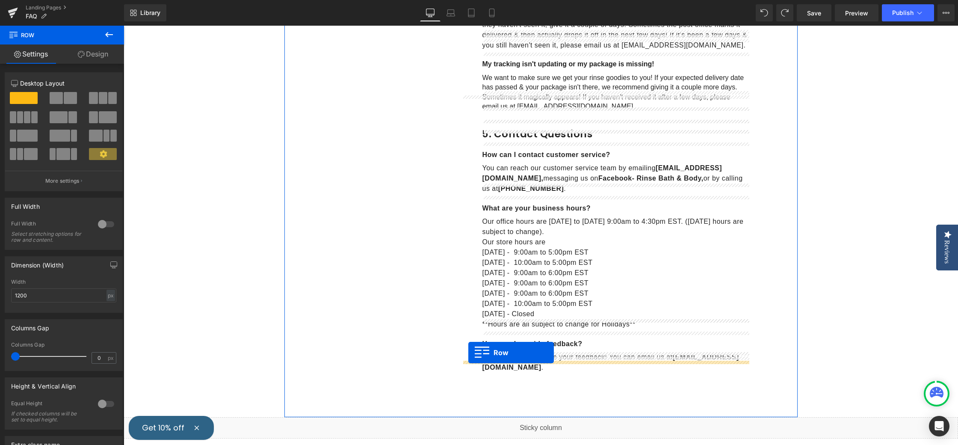
drag, startPoint x: 339, startPoint y: 139, endPoint x: 469, endPoint y: 353, distance: 250.6
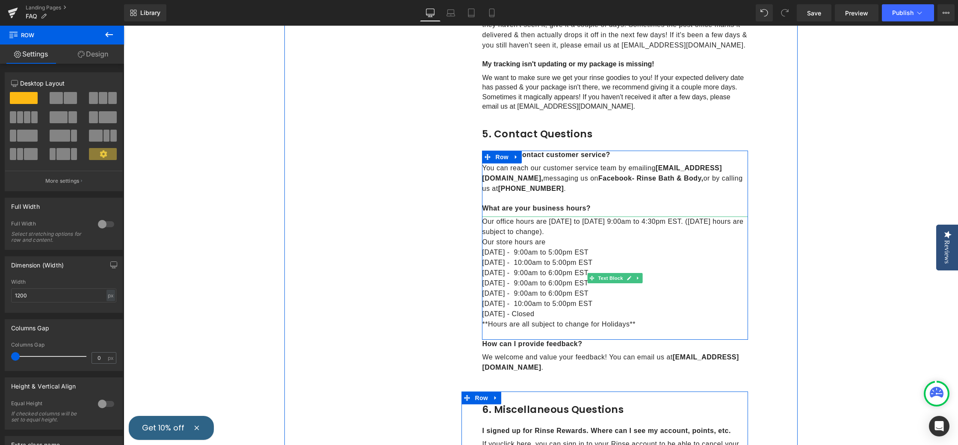
click at [570, 268] on p "Wednesday - 9:00am to 6:00pm EST" at bounding box center [615, 273] width 266 height 10
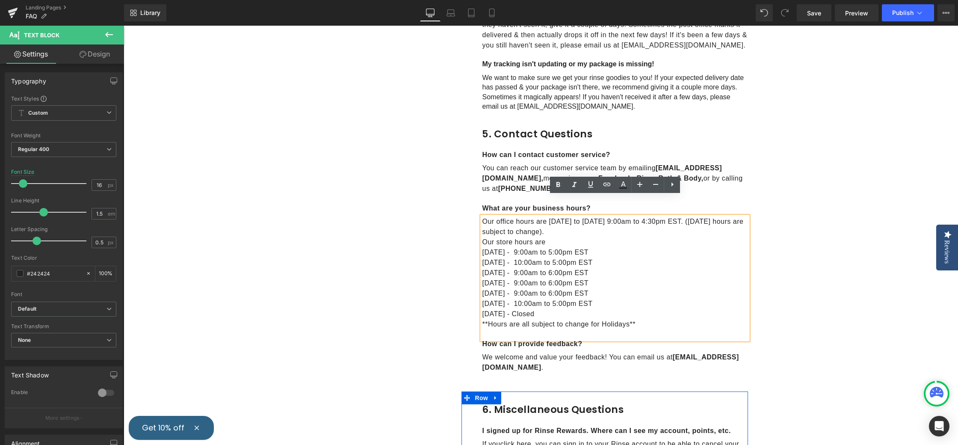
click at [518, 247] on p "Monday - 9:00am to 5:00pm EST" at bounding box center [615, 252] width 266 height 10
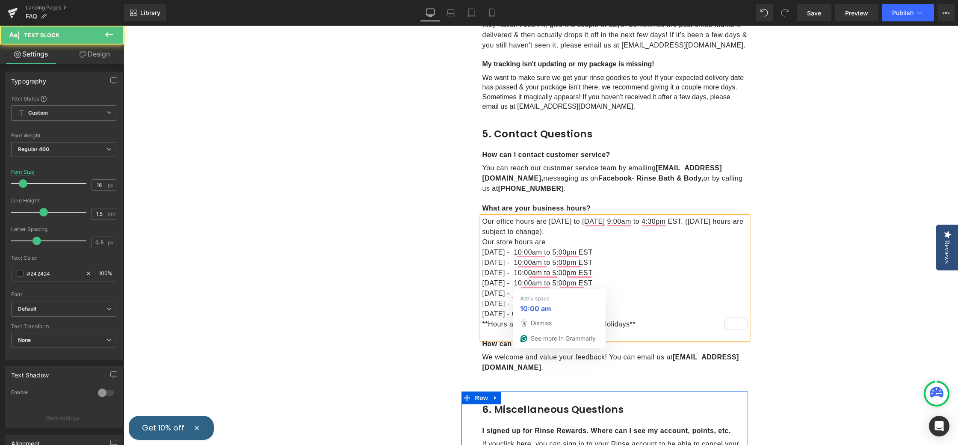
click at [520, 298] on p "[DATE] - 10:00am to 5:00pm EST" at bounding box center [615, 303] width 266 height 10
click at [554, 298] on p "[DATE] - 9:00am to 5:00pm EST" at bounding box center [615, 303] width 266 height 10
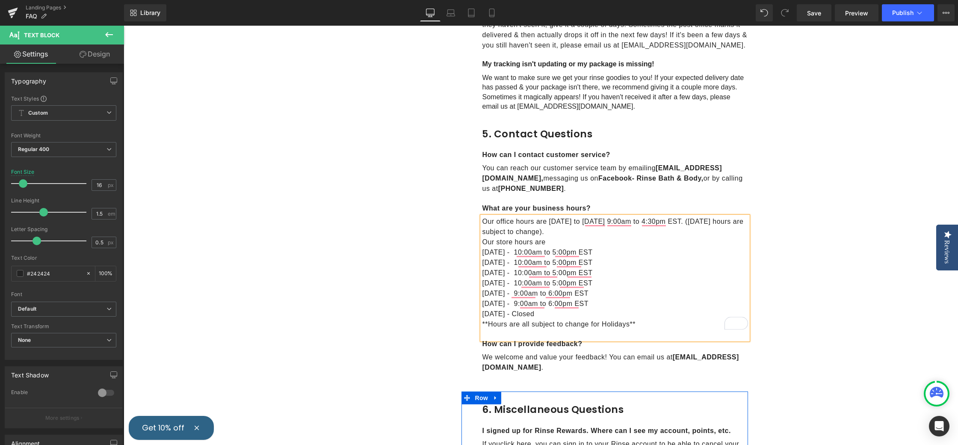
click at [812, 11] on span "Save" at bounding box center [814, 13] width 14 height 9
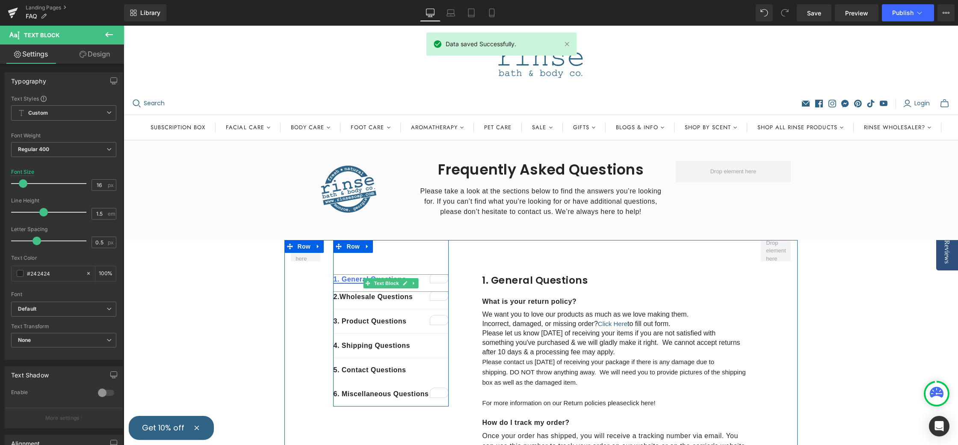
click at [405, 282] on icon at bounding box center [405, 283] width 4 height 4
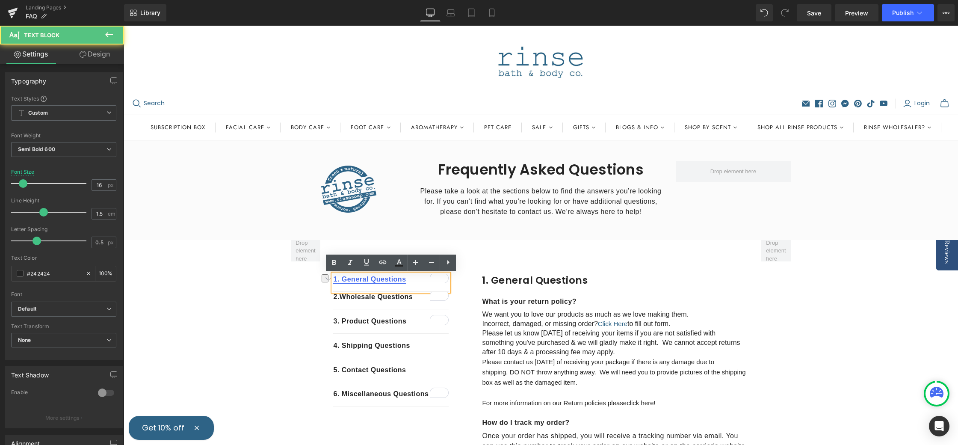
drag, startPoint x: 401, startPoint y: 281, endPoint x: 335, endPoint y: 281, distance: 65.9
click at [333, 281] on div "1. General Questions" at bounding box center [390, 283] width 115 height 18
drag, startPoint x: 408, startPoint y: 281, endPoint x: 334, endPoint y: 278, distance: 74.4
click at [334, 278] on p "1. General Questions" at bounding box center [390, 279] width 115 height 10
click at [384, 264] on icon at bounding box center [383, 262] width 10 height 10
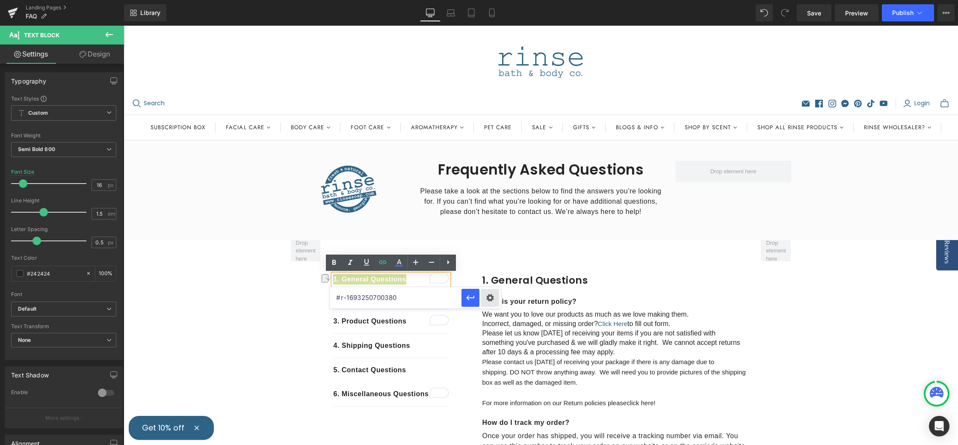
click at [493, 0] on div "Text Color Highlight Color #333333 Edit or remove link: Edit - Unlink - Cancel …" at bounding box center [479, 0] width 958 height 0
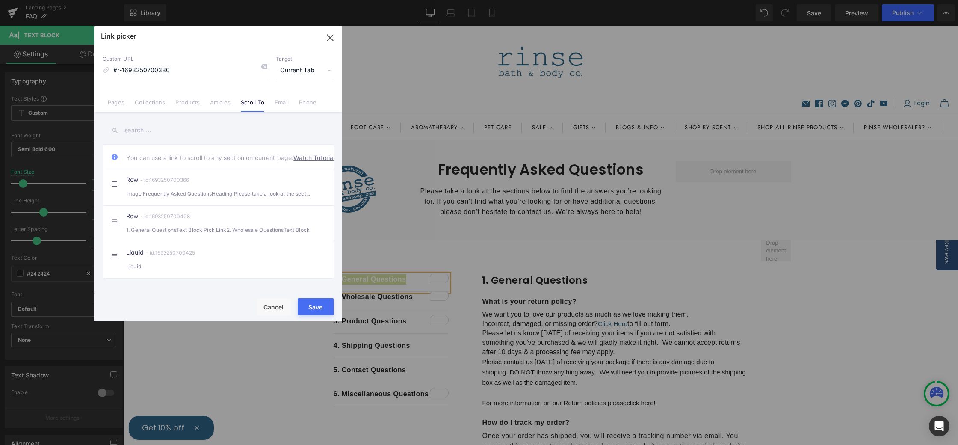
click at [330, 37] on icon "button" at bounding box center [330, 38] width 14 height 14
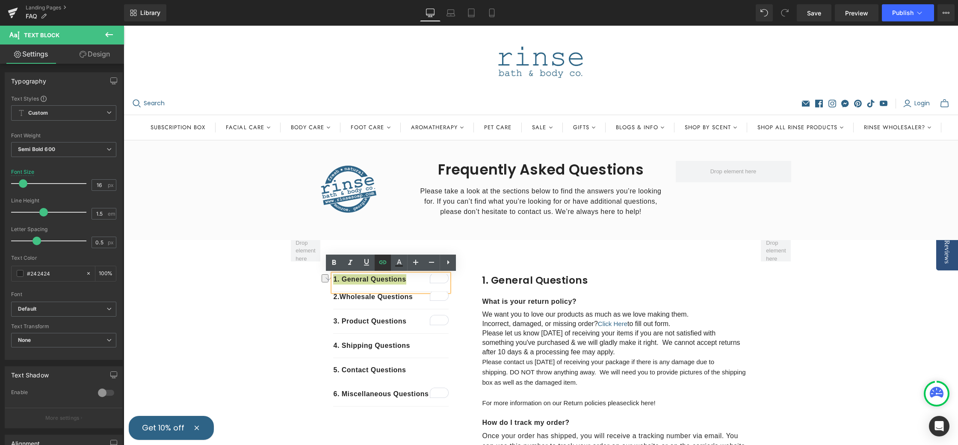
click at [384, 263] on icon at bounding box center [383, 262] width 10 height 10
drag, startPoint x: 538, startPoint y: 325, endPoint x: 319, endPoint y: 292, distance: 220.9
click at [471, 298] on icon "button" at bounding box center [470, 297] width 10 height 10
click at [405, 301] on icon at bounding box center [405, 300] width 4 height 4
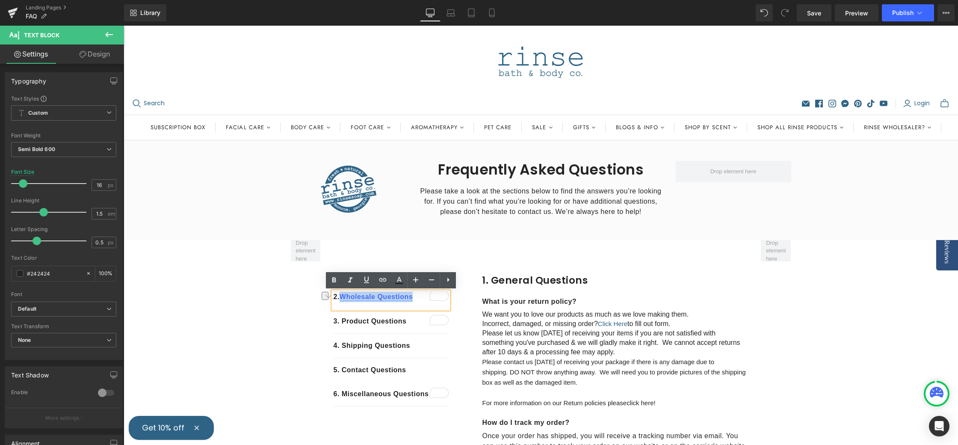
drag, startPoint x: 413, startPoint y: 295, endPoint x: 344, endPoint y: 296, distance: 68.9
click at [343, 297] on link "Wholesale Questions" at bounding box center [376, 296] width 73 height 7
click at [385, 280] on icon at bounding box center [383, 280] width 10 height 10
drag, startPoint x: 488, startPoint y: 341, endPoint x: 255, endPoint y: 318, distance: 233.7
click at [421, 316] on icon "button" at bounding box center [418, 315] width 10 height 10
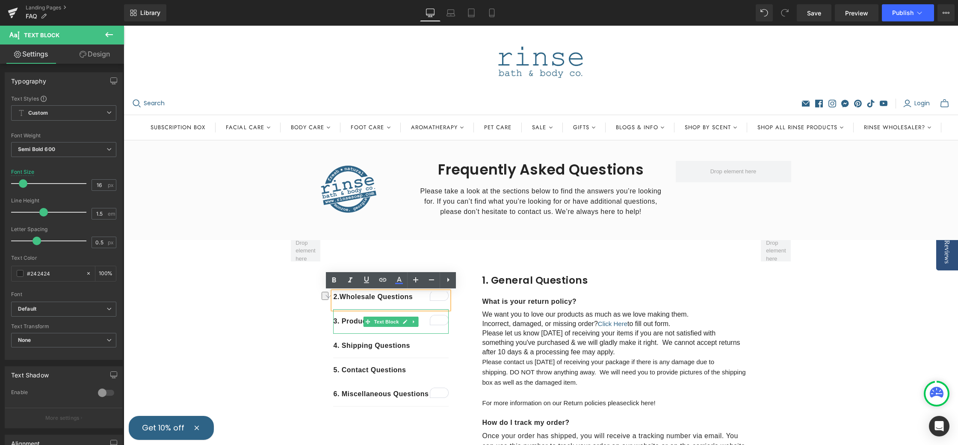
click at [404, 322] on icon at bounding box center [405, 321] width 4 height 4
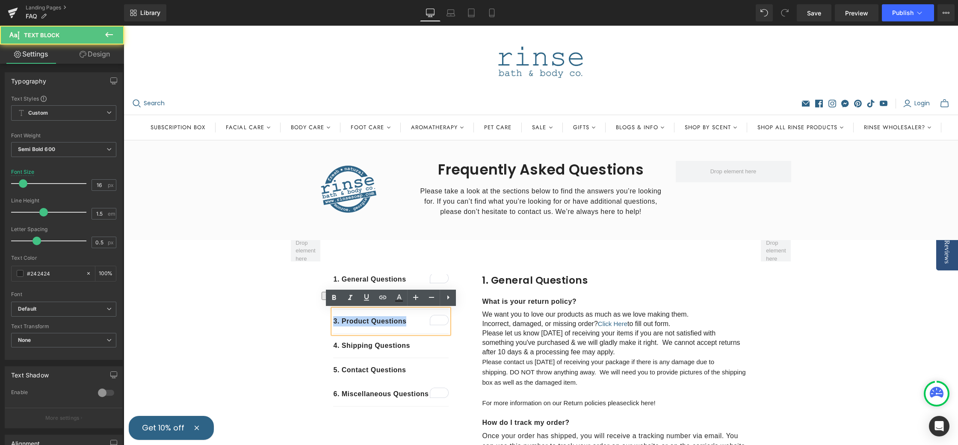
drag, startPoint x: 405, startPoint y: 322, endPoint x: 334, endPoint y: 323, distance: 70.6
click at [330, 322] on div "1. General Questions Text Block 2. Wholesale Questions Text Block 3 . Product Q…" at bounding box center [391, 323] width 128 height 166
click at [401, 343] on link at bounding box center [405, 346] width 9 height 10
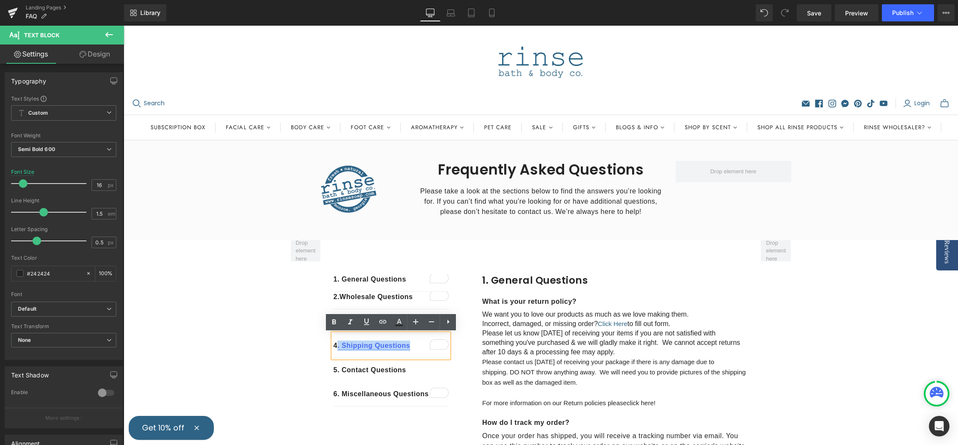
drag, startPoint x: 409, startPoint y: 346, endPoint x: 337, endPoint y: 346, distance: 71.8
click at [337, 346] on p "4 . Shipping Questions" at bounding box center [390, 345] width 115 height 10
drag, startPoint x: 384, startPoint y: 320, endPoint x: 388, endPoint y: 325, distance: 6.7
click at [384, 320] on icon at bounding box center [382, 321] width 7 height 3
drag, startPoint x: 539, startPoint y: 391, endPoint x: 310, endPoint y: 363, distance: 230.0
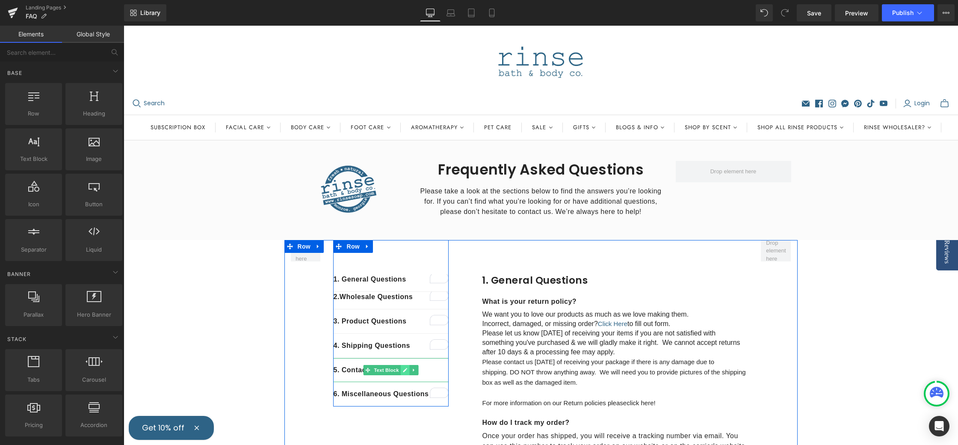
click at [406, 372] on icon at bounding box center [405, 369] width 5 height 5
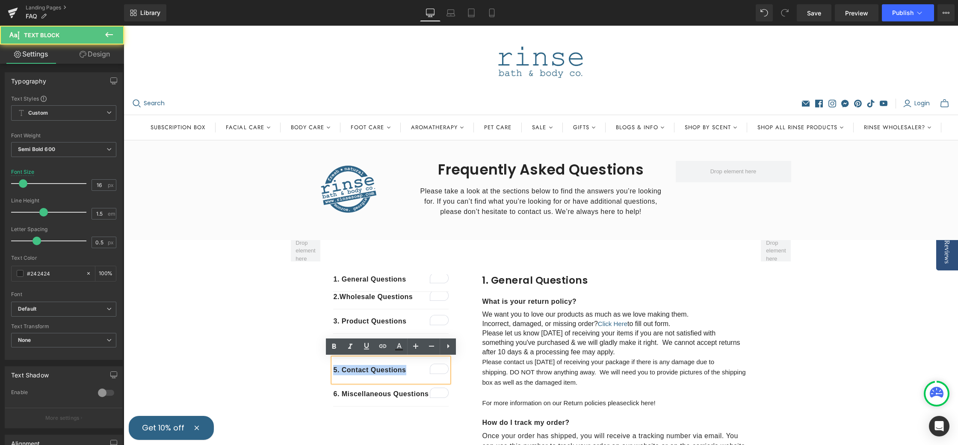
drag, startPoint x: 409, startPoint y: 372, endPoint x: 330, endPoint y: 373, distance: 79.5
click at [331, 372] on div "1. General Questions Text Block 2. Wholesale Questions Text Block 3 . Product Q…" at bounding box center [391, 323] width 128 height 166
drag, startPoint x: 412, startPoint y: 369, endPoint x: 339, endPoint y: 373, distance: 73.2
click at [337, 373] on p "5 . Contact Questions" at bounding box center [390, 370] width 115 height 10
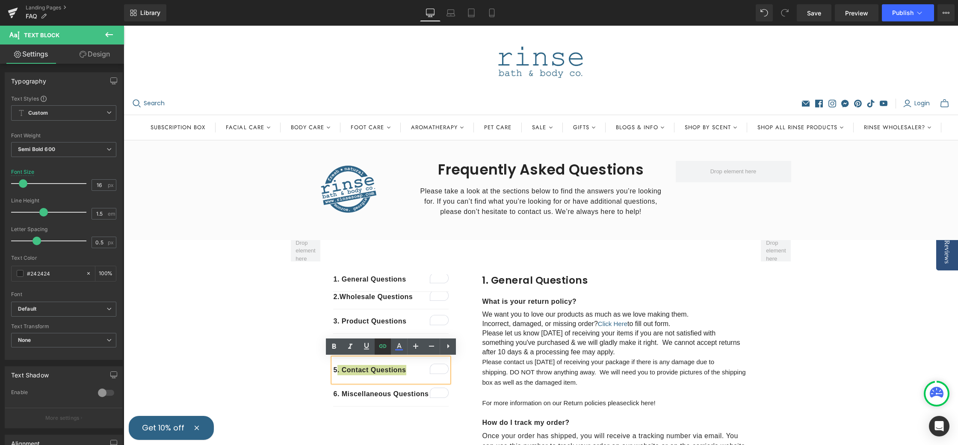
click at [384, 348] on icon at bounding box center [383, 346] width 10 height 10
drag, startPoint x: 530, startPoint y: 415, endPoint x: 315, endPoint y: 387, distance: 217.4
click at [467, 387] on icon "button" at bounding box center [470, 388] width 10 height 10
click at [404, 394] on icon at bounding box center [405, 394] width 4 height 4
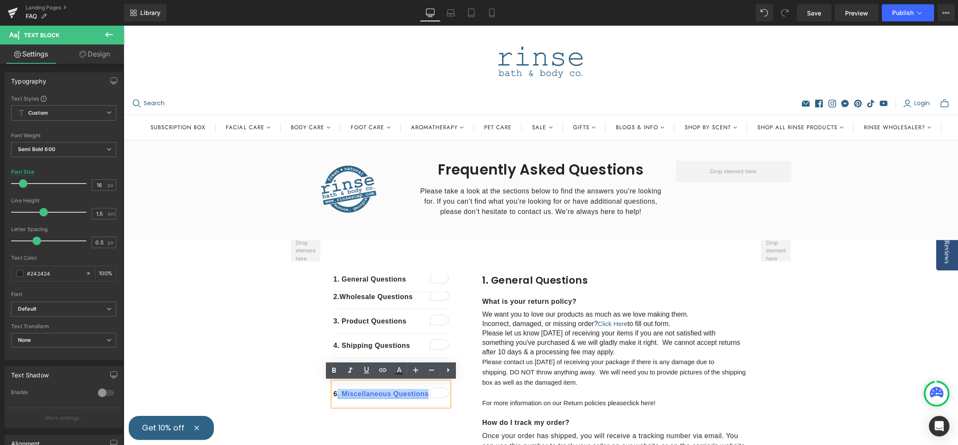
drag, startPoint x: 428, startPoint y: 395, endPoint x: 338, endPoint y: 397, distance: 89.8
click at [337, 397] on link ". Miscellaneous Questions" at bounding box center [382, 393] width 91 height 7
click at [382, 371] on icon at bounding box center [383, 370] width 10 height 10
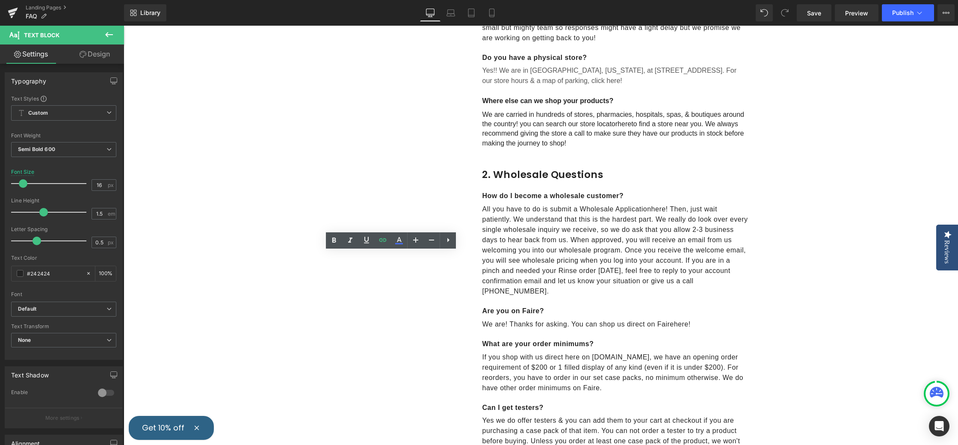
drag, startPoint x: 508, startPoint y: 437, endPoint x: 269, endPoint y: 404, distance: 240.9
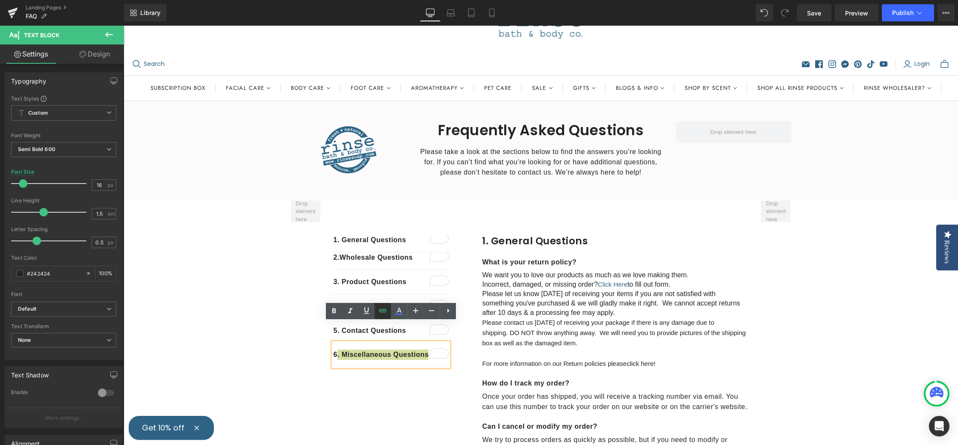
scroll to position [31, 0]
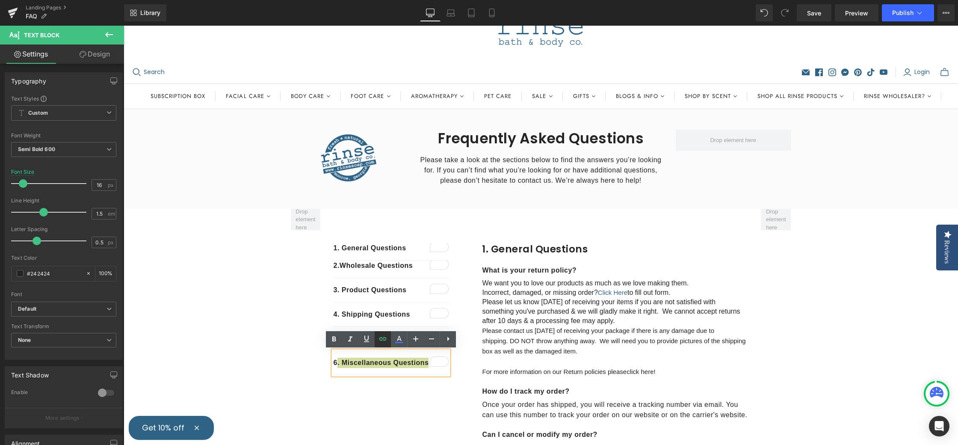
click at [384, 340] on icon at bounding box center [382, 338] width 7 height 3
click at [416, 379] on icon "button" at bounding box center [418, 380] width 8 height 5
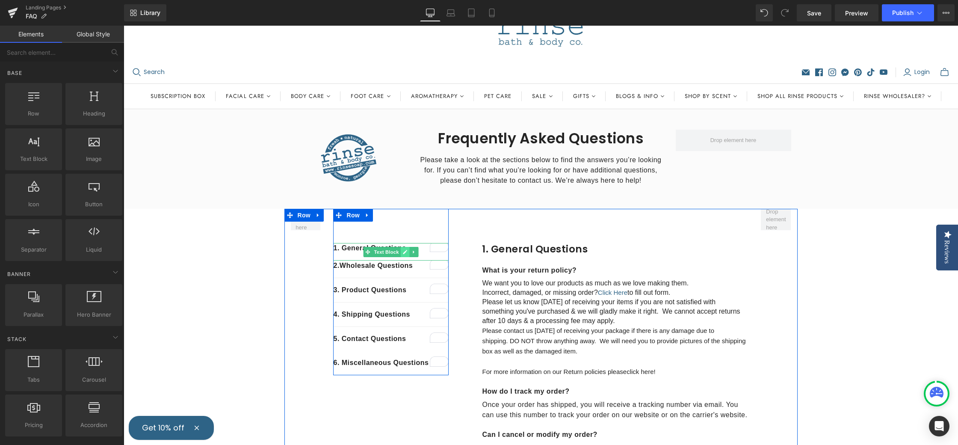
click at [405, 251] on icon at bounding box center [405, 252] width 4 height 4
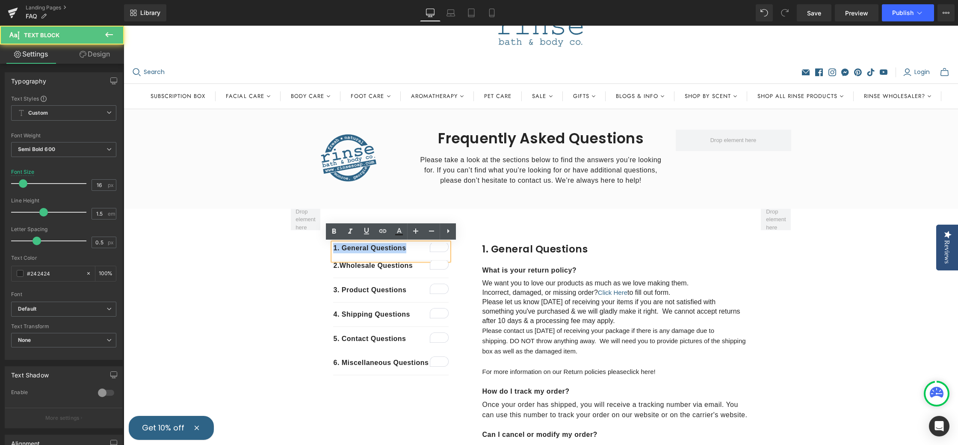
drag, startPoint x: 404, startPoint y: 249, endPoint x: 312, endPoint y: 250, distance: 91.9
click at [386, 230] on icon at bounding box center [383, 231] width 10 height 10
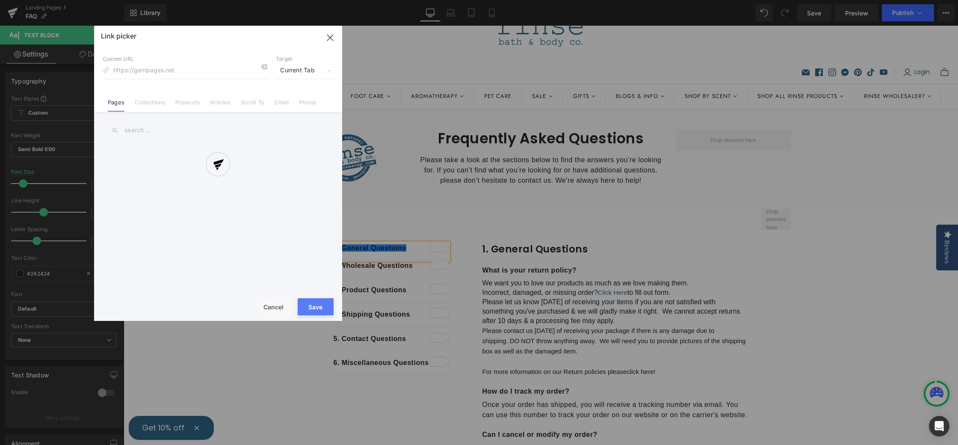
drag, startPoint x: 493, startPoint y: 267, endPoint x: 480, endPoint y: 272, distance: 13.7
click at [493, 0] on div "Text Color Highlight Color #333333 Edit or remove link: Edit - Unlink - Cancel …" at bounding box center [479, 0] width 958 height 0
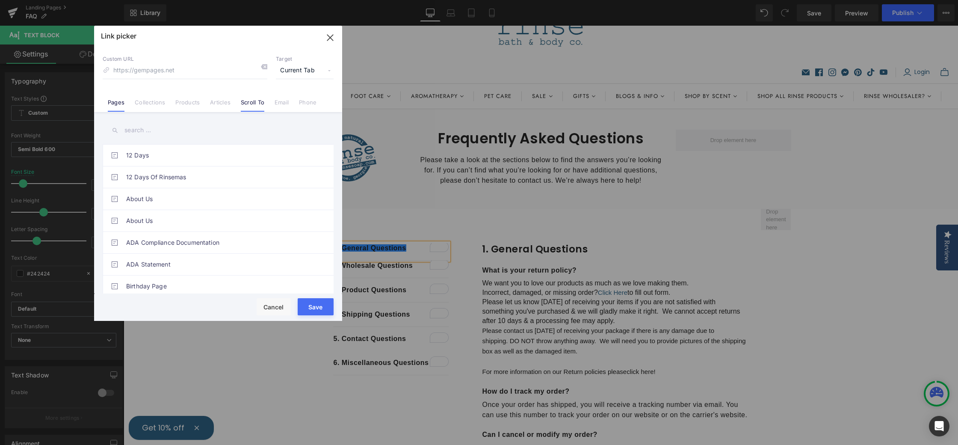
drag, startPoint x: 256, startPoint y: 101, endPoint x: 254, endPoint y: 106, distance: 5.4
click at [256, 101] on link "Scroll To" at bounding box center [253, 105] width 24 height 13
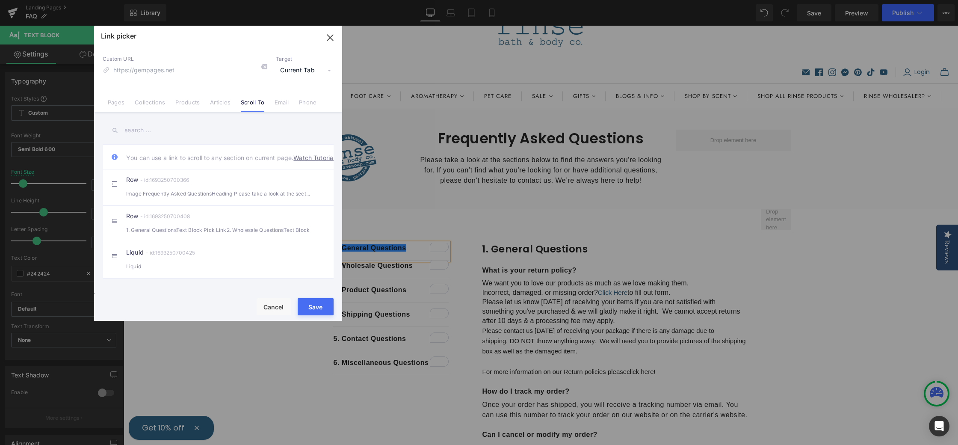
click at [331, 35] on icon "button" at bounding box center [330, 38] width 14 height 14
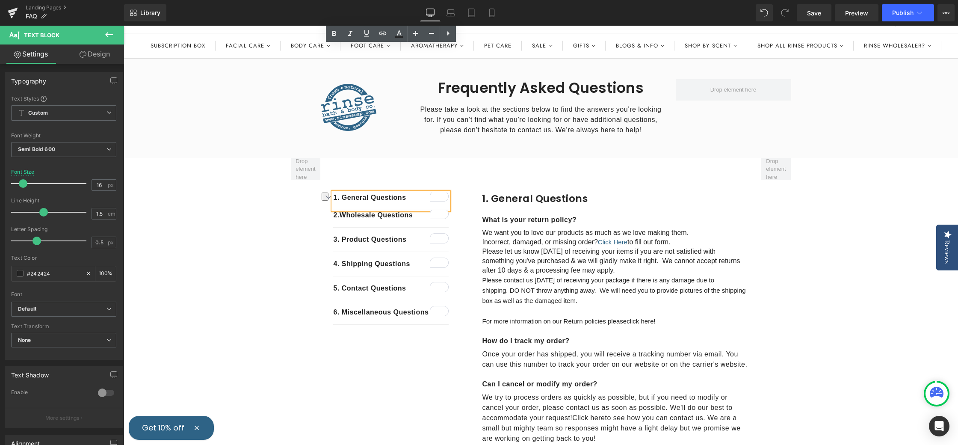
scroll to position [33, 0]
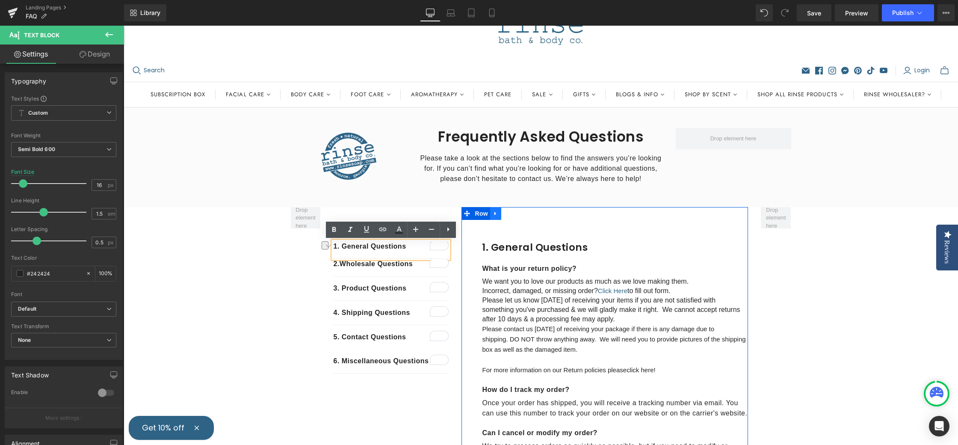
click at [496, 213] on icon at bounding box center [495, 214] width 2 height 4
click at [482, 213] on span "Row" at bounding box center [481, 213] width 17 height 13
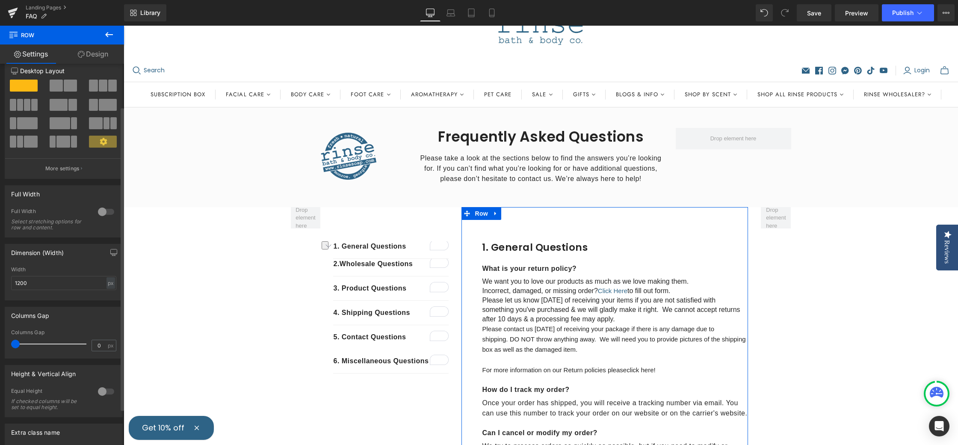
scroll to position [0, 0]
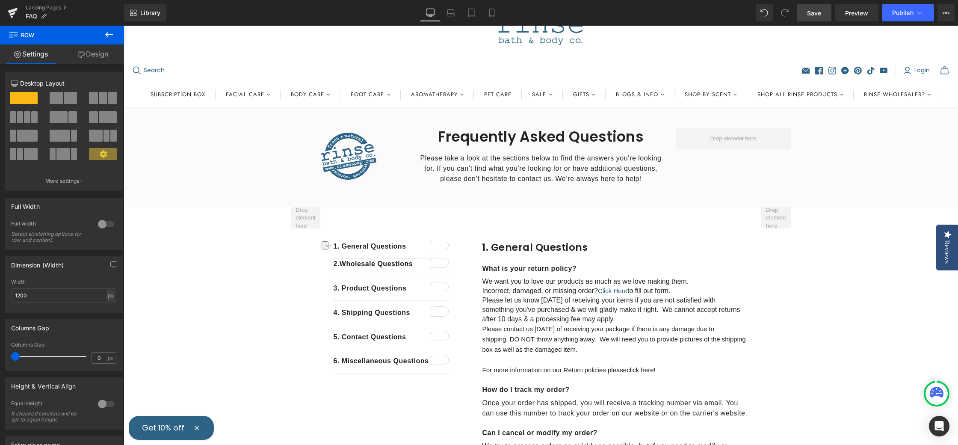
click at [819, 9] on span "Save" at bounding box center [814, 13] width 14 height 9
click at [328, 246] on div "1. General Questions Text Block 2. Wholesale Questions Text Block 3 . Product Q…" at bounding box center [391, 290] width 128 height 166
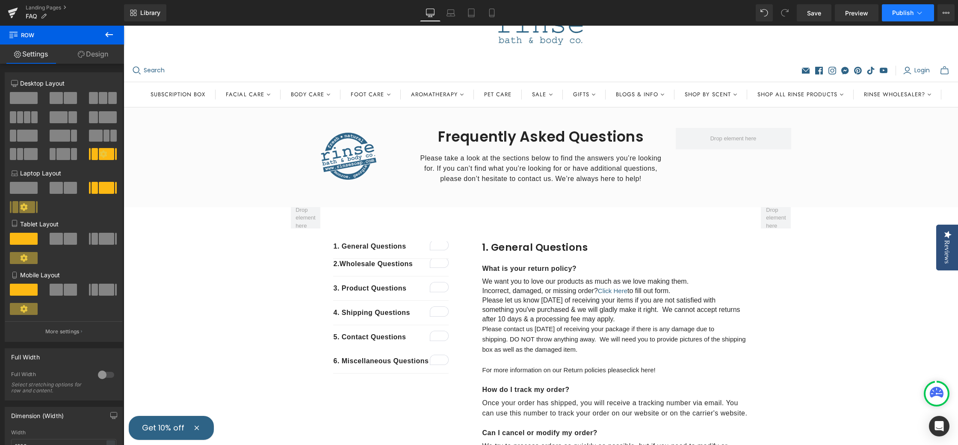
click at [903, 12] on span "Publish" at bounding box center [902, 12] width 21 height 7
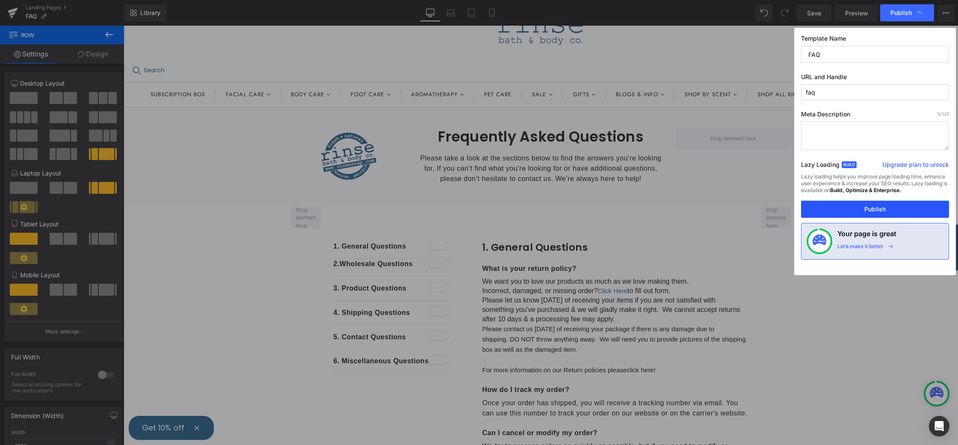
click at [881, 209] on button "Publish" at bounding box center [875, 209] width 148 height 17
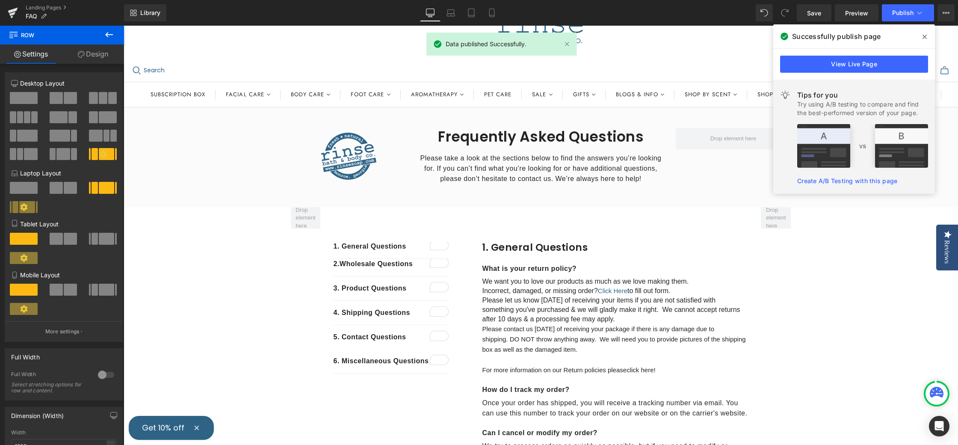
click at [926, 36] on icon at bounding box center [924, 36] width 4 height 7
